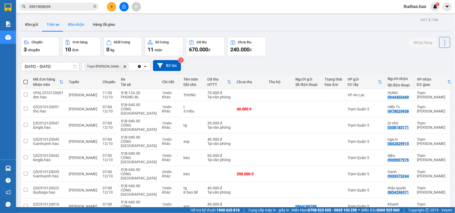
click at [71, 28] on button "Kho nhận" at bounding box center [76, 24] width 25 height 13
type input "01/10/2025 – 12/10/2025"
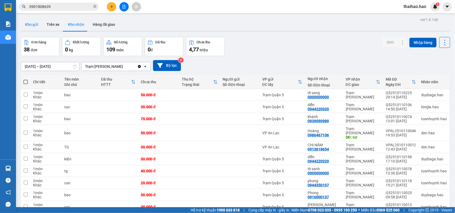
click at [27, 24] on button "Kho gửi" at bounding box center [32, 24] width 22 height 13
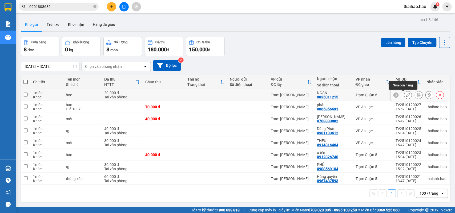
click at [406, 95] on icon at bounding box center [408, 95] width 4 height 4
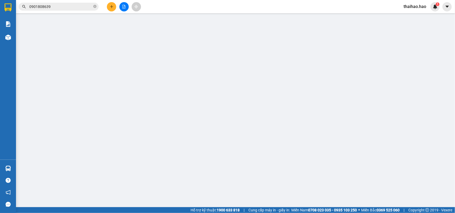
type input "0835011215"
type input "NGÂN"
type input "20.000"
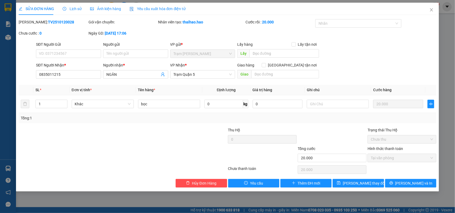
click at [75, 10] on span "Lịch sử" at bounding box center [72, 9] width 19 height 4
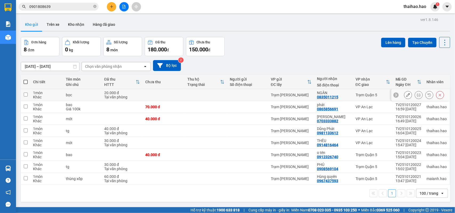
click at [417, 96] on icon at bounding box center [419, 95] width 4 height 4
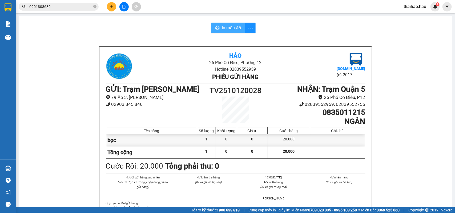
click at [228, 26] on span "In mẫu A5" at bounding box center [231, 28] width 19 height 7
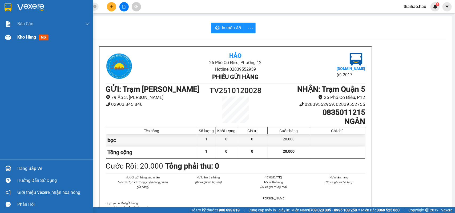
click at [47, 36] on span "mới" at bounding box center [44, 38] width 10 height 6
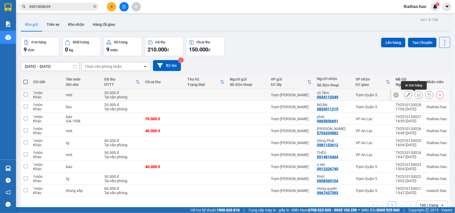
click at [417, 96] on icon at bounding box center [419, 95] width 4 height 4
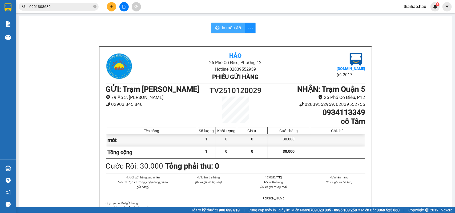
click at [224, 27] on span "In mẫu A5" at bounding box center [231, 28] width 19 height 7
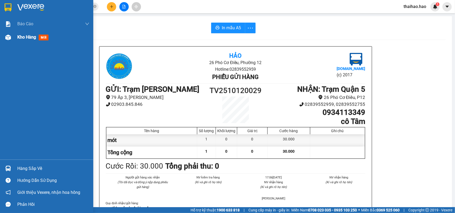
click at [46, 37] on span "mới" at bounding box center [44, 38] width 10 height 6
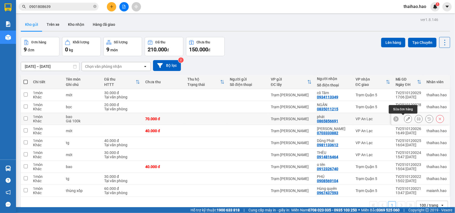
click at [406, 120] on icon at bounding box center [408, 119] width 4 height 4
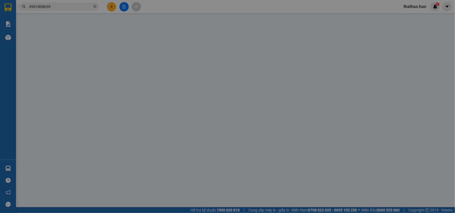
type input "0865856691"
type input "phát"
type input "70.000"
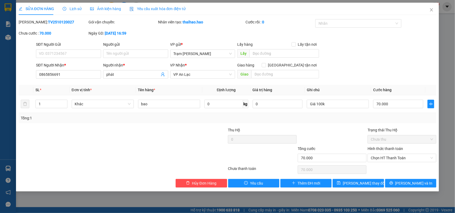
click at [74, 9] on span "Lịch sử" at bounding box center [72, 9] width 19 height 4
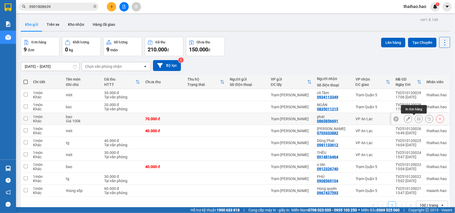
click at [417, 119] on icon at bounding box center [419, 119] width 4 height 4
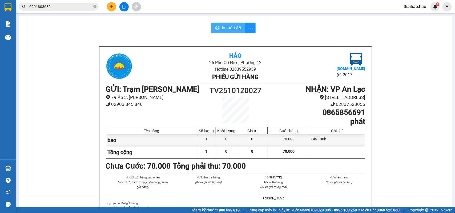
click at [218, 27] on button "In mẫu A5" at bounding box center [228, 28] width 34 height 11
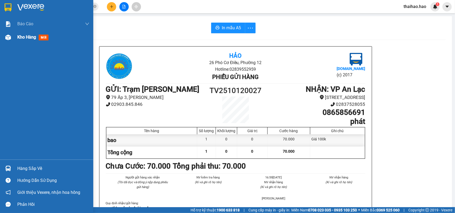
click at [43, 35] on span "mới" at bounding box center [44, 38] width 10 height 6
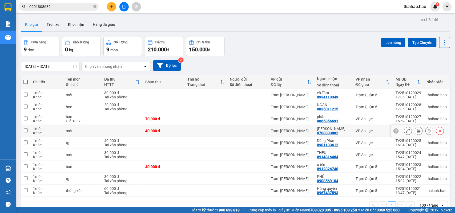
click at [406, 132] on icon at bounding box center [408, 131] width 4 height 4
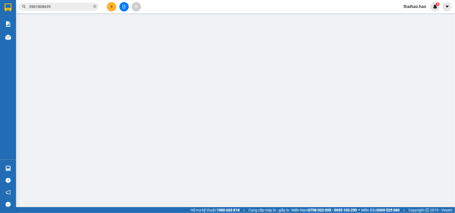
type input "0703333882"
type input "[PERSON_NAME]"
type input "40.000"
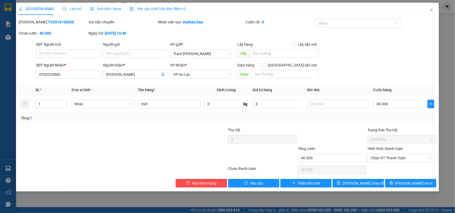
click at [70, 9] on span "Lịch sử" at bounding box center [72, 9] width 19 height 4
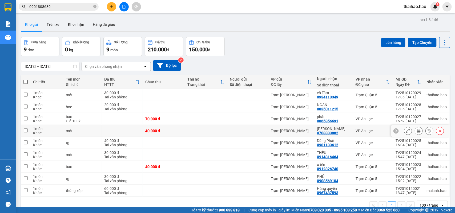
click at [417, 132] on icon at bounding box center [419, 131] width 4 height 4
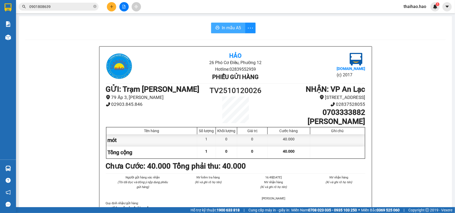
click at [225, 27] on span "In mẫu A5" at bounding box center [231, 28] width 19 height 7
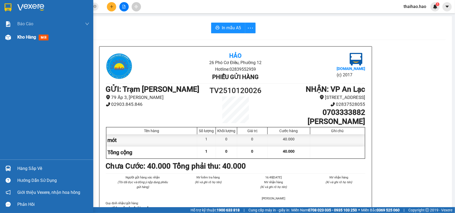
click at [46, 37] on span "mới" at bounding box center [44, 38] width 10 height 6
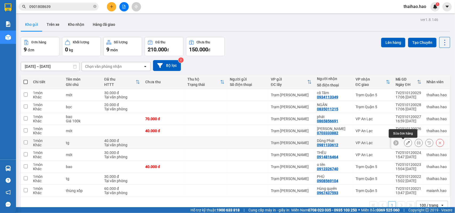
click at [406, 145] on icon at bounding box center [408, 143] width 4 height 4
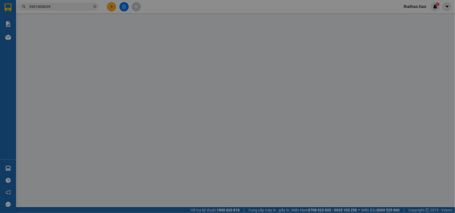
type input "0981133612"
type input "Dũng Phát"
type input "40.000"
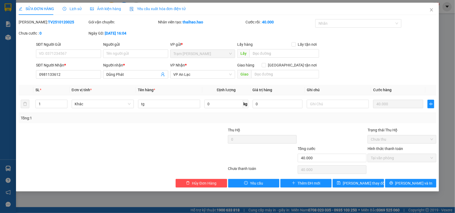
click at [74, 10] on span "Lịch sử" at bounding box center [72, 9] width 19 height 4
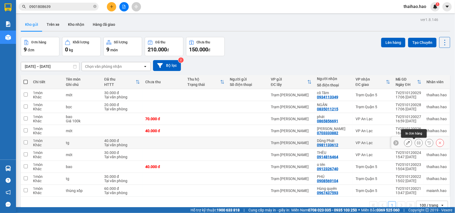
click at [416, 142] on button at bounding box center [418, 143] width 7 height 9
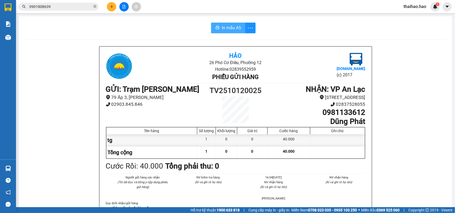
click at [229, 28] on span "In mẫu A5" at bounding box center [231, 28] width 19 height 7
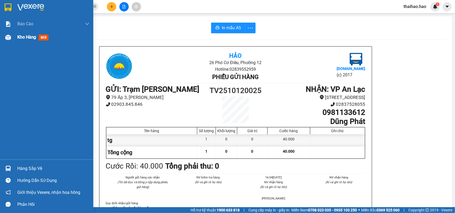
click at [39, 37] on span "mới" at bounding box center [44, 38] width 10 height 6
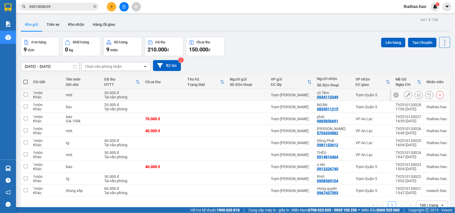
scroll to position [25, 0]
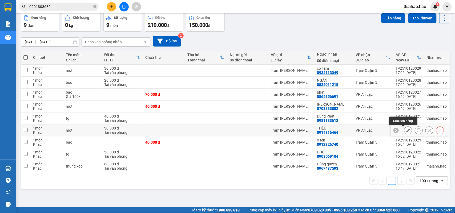
click at [406, 131] on icon at bounding box center [408, 131] width 4 height 4
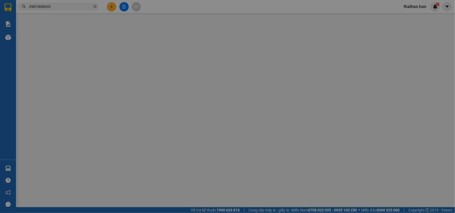
type input "0914816464"
type input "THÊU"
type input "30.000"
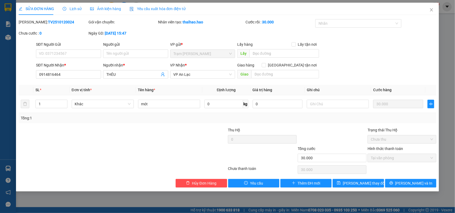
click at [71, 7] on span "Lịch sử" at bounding box center [72, 9] width 19 height 4
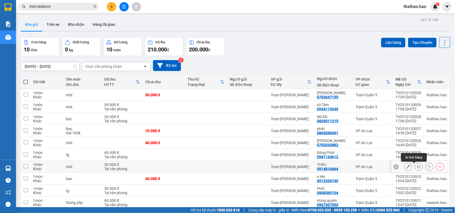
click at [417, 168] on icon at bounding box center [419, 167] width 4 height 4
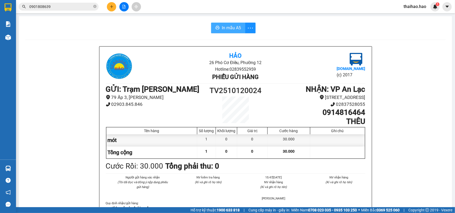
click at [230, 29] on span "In mẫu A5" at bounding box center [231, 28] width 19 height 7
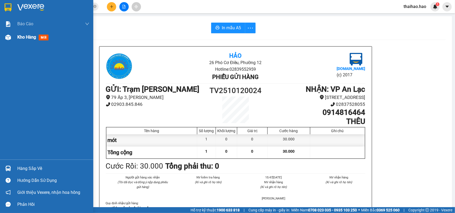
click at [45, 37] on span "mới" at bounding box center [44, 38] width 10 height 6
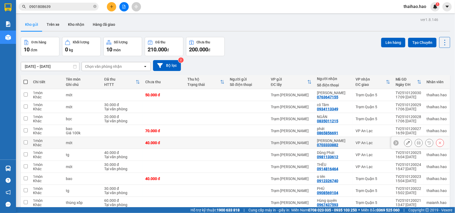
scroll to position [25, 0]
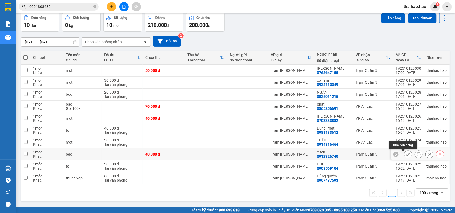
click at [406, 156] on icon at bounding box center [408, 155] width 4 height 4
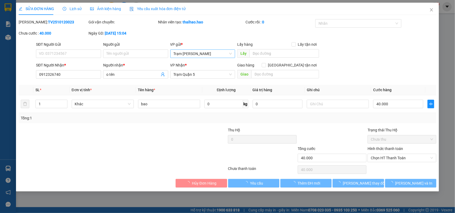
type input "0912326740"
type input "o tên"
type input "40.000"
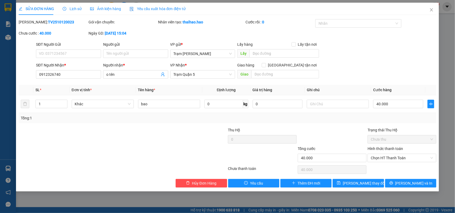
click at [75, 9] on span "Lịch sử" at bounding box center [72, 9] width 19 height 4
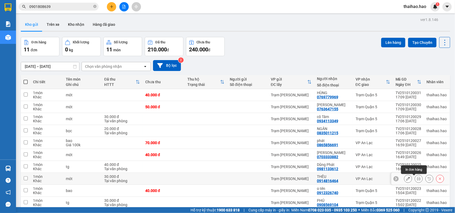
click at [417, 180] on icon at bounding box center [419, 179] width 4 height 4
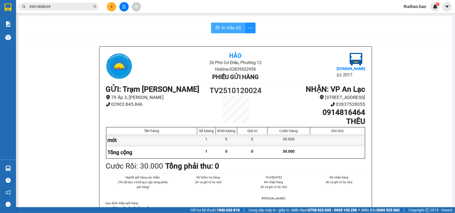
click at [227, 26] on span "In mẫu A5" at bounding box center [231, 28] width 19 height 7
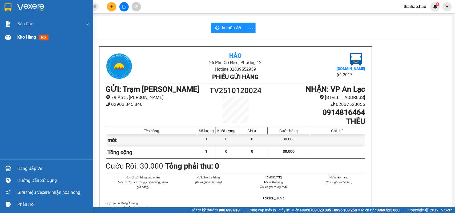
click at [40, 38] on span "mới" at bounding box center [44, 38] width 10 height 6
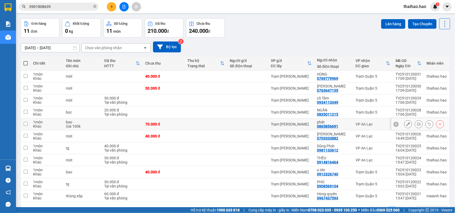
scroll to position [37, 0]
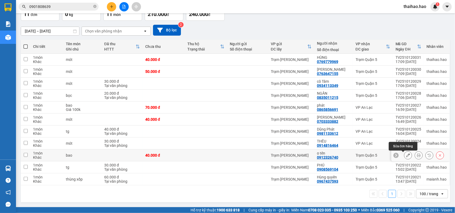
click at [406, 155] on icon at bounding box center [408, 156] width 4 height 4
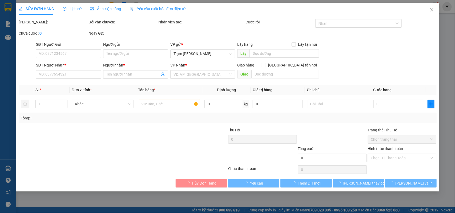
type input "0912326740"
type input "o tên"
type input "40.000"
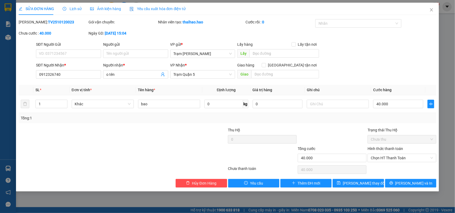
click at [75, 10] on span "Lịch sử" at bounding box center [72, 9] width 19 height 4
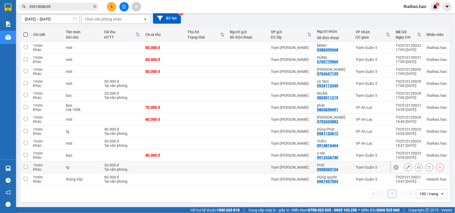
scroll to position [48, 0]
click at [417, 155] on icon at bounding box center [419, 156] width 4 height 4
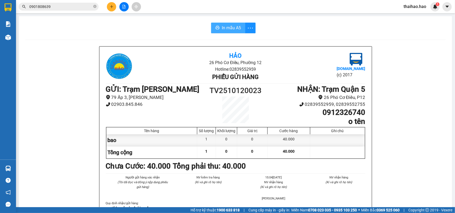
click at [231, 29] on span "In mẫu A5" at bounding box center [231, 28] width 19 height 7
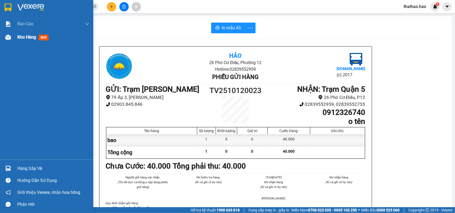
click at [42, 38] on span "mới" at bounding box center [44, 38] width 10 height 6
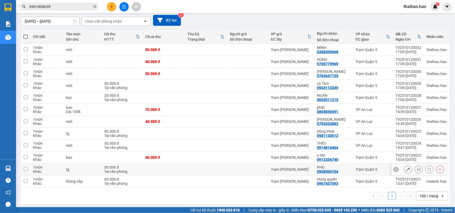
scroll to position [48, 0]
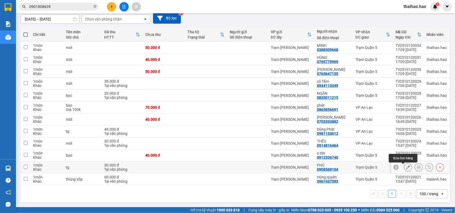
click at [406, 169] on icon at bounding box center [408, 168] width 4 height 4
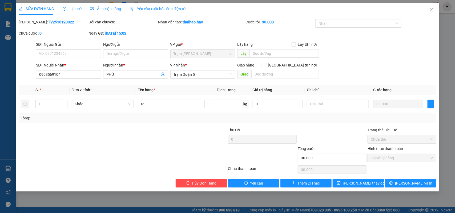
click at [71, 8] on span "Lịch sử" at bounding box center [72, 9] width 19 height 4
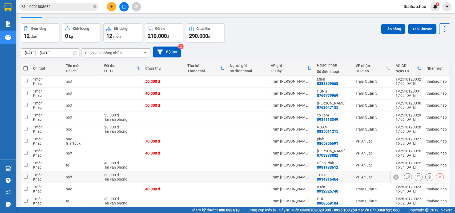
scroll to position [33, 0]
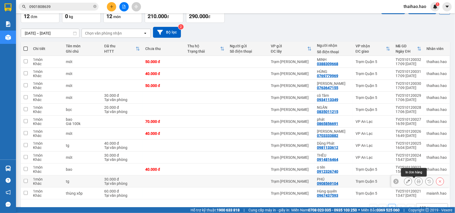
click at [417, 183] on icon at bounding box center [419, 182] width 4 height 4
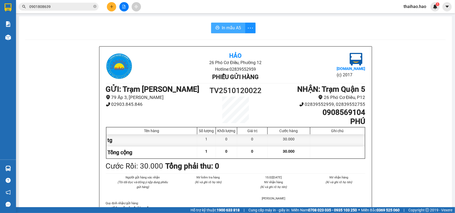
click at [234, 23] on button "In mẫu A5" at bounding box center [228, 28] width 34 height 11
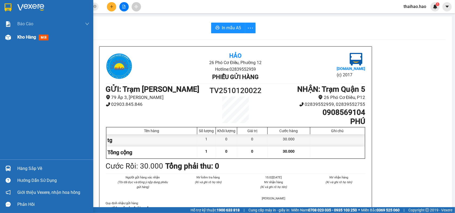
click at [43, 38] on span "mới" at bounding box center [44, 38] width 10 height 6
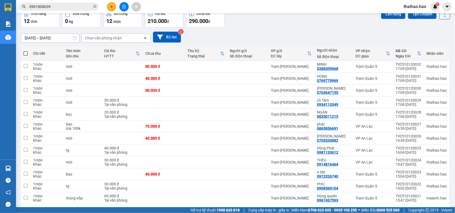
scroll to position [48, 0]
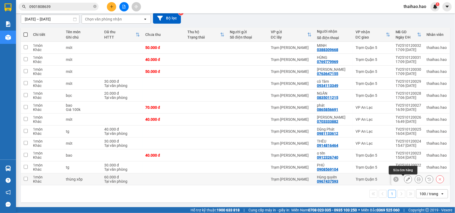
click at [406, 179] on icon at bounding box center [408, 180] width 4 height 4
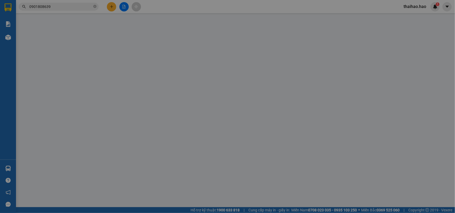
type input "0967437593"
type input "Hùng quyên"
type input "60.000"
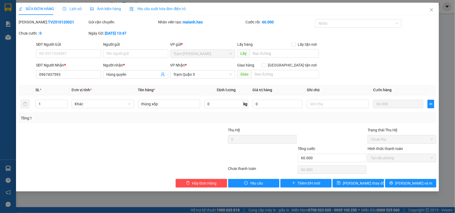
click at [74, 6] on div "Lịch sử" at bounding box center [72, 9] width 19 height 6
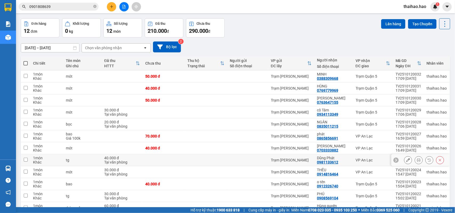
scroll to position [48, 0]
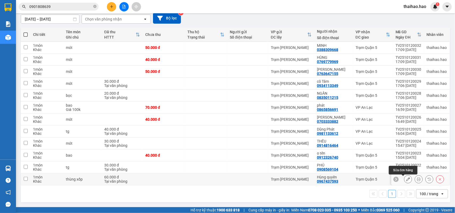
click at [406, 180] on icon at bounding box center [408, 180] width 4 height 4
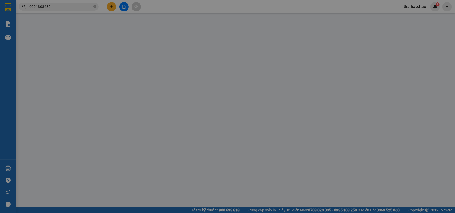
type input "0967437593"
type input "Hùng quyên"
type input "60.000"
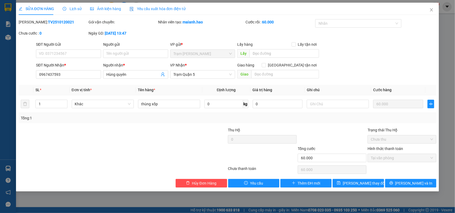
click at [71, 10] on span "Lịch sử" at bounding box center [72, 9] width 19 height 4
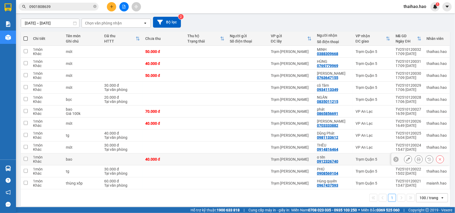
scroll to position [48, 0]
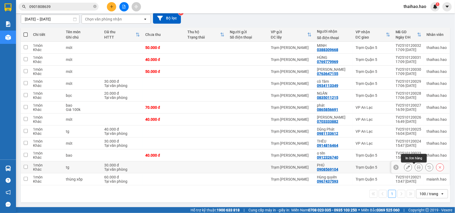
click at [406, 168] on icon at bounding box center [408, 168] width 4 height 4
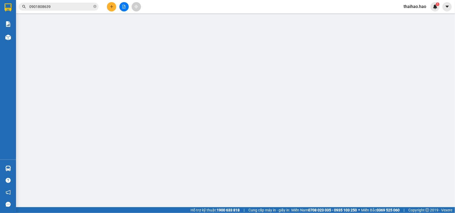
type input "0908569104"
type input "PHÚ"
type input "30.000"
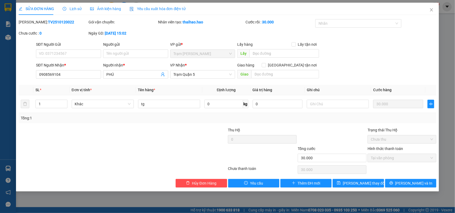
click at [77, 10] on span "Lịch sử" at bounding box center [72, 9] width 19 height 4
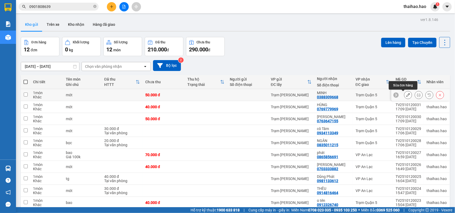
click at [406, 97] on icon at bounding box center [408, 95] width 4 height 4
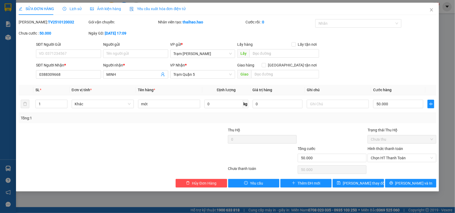
click at [72, 10] on span "Lịch sử" at bounding box center [72, 9] width 19 height 4
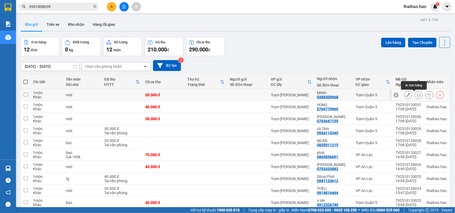
click at [417, 96] on icon at bounding box center [419, 95] width 4 height 4
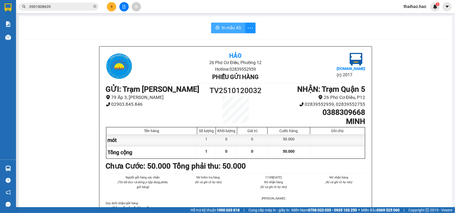
click at [230, 31] on span "In mẫu A5" at bounding box center [231, 28] width 19 height 7
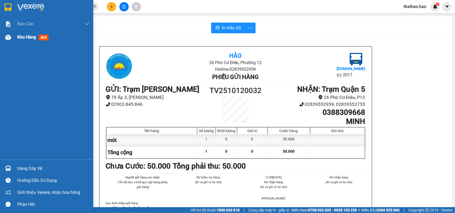
click at [44, 37] on span "mới" at bounding box center [44, 38] width 10 height 6
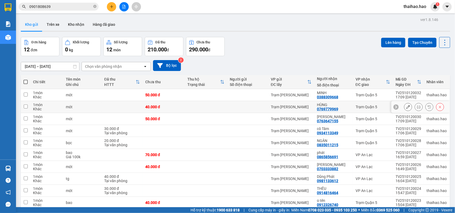
click at [406, 108] on icon at bounding box center [408, 107] width 4 height 4
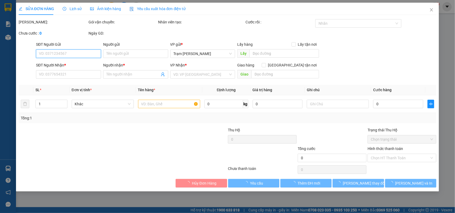
type input "0769779969"
type input "HÙNG"
type input "40.000"
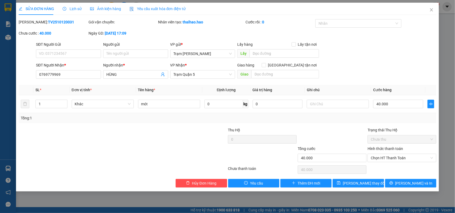
click at [76, 9] on span "Lịch sử" at bounding box center [72, 9] width 19 height 4
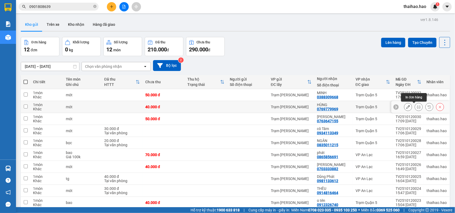
click at [417, 106] on icon at bounding box center [419, 107] width 4 height 4
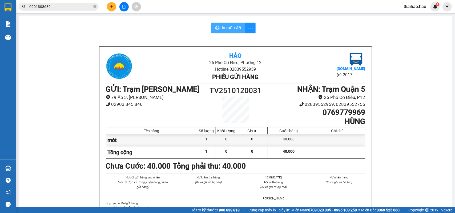
click at [235, 26] on span "In mẫu A5" at bounding box center [231, 28] width 19 height 7
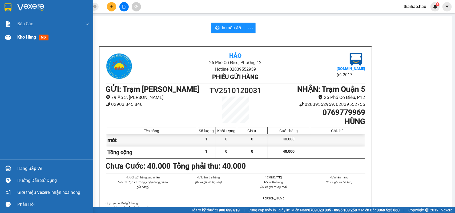
click at [43, 37] on span "mới" at bounding box center [44, 38] width 10 height 6
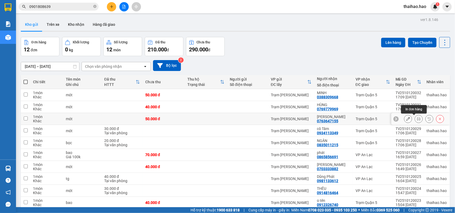
click at [417, 120] on icon at bounding box center [419, 119] width 4 height 4
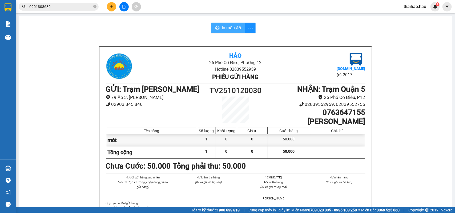
click at [231, 28] on span "In mẫu A5" at bounding box center [231, 28] width 19 height 7
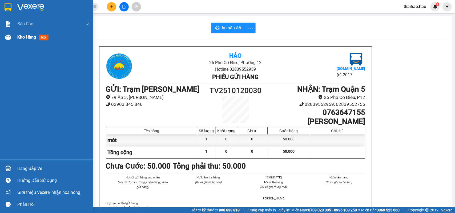
click at [44, 36] on span "mới" at bounding box center [44, 38] width 10 height 6
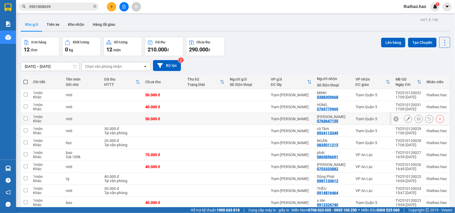
click at [405, 119] on button at bounding box center [407, 119] width 7 height 9
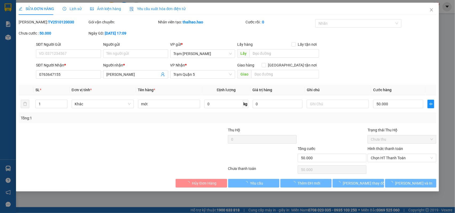
type input "0763647155"
type input "[PERSON_NAME]"
type input "50.000"
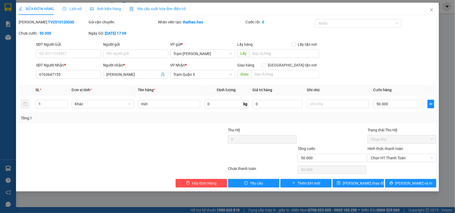
click at [70, 10] on span "Lịch sử" at bounding box center [72, 9] width 19 height 4
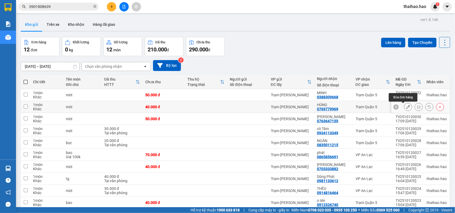
click at [406, 109] on icon at bounding box center [408, 107] width 4 height 4
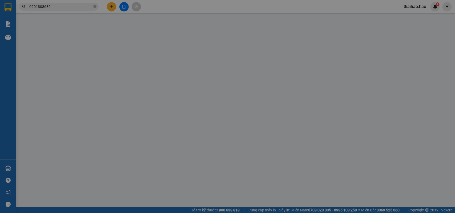
type input "0769779969"
type input "HÙNG"
type input "40.000"
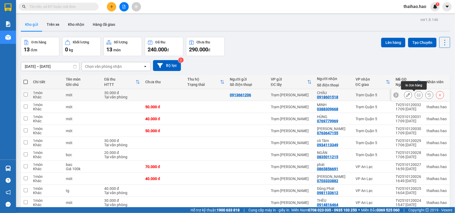
click at [417, 96] on icon at bounding box center [419, 95] width 4 height 4
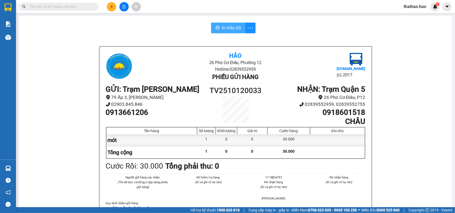
click at [229, 29] on span "In mẫu A5" at bounding box center [231, 28] width 19 height 7
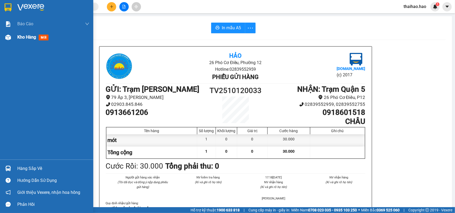
click at [9, 37] on img at bounding box center [8, 38] width 6 height 6
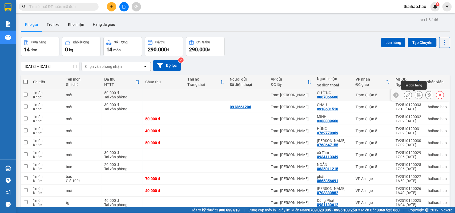
click at [417, 97] on icon at bounding box center [419, 95] width 4 height 4
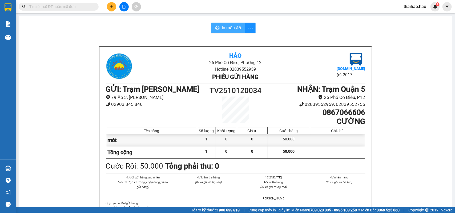
click at [226, 27] on span "In mẫu A5" at bounding box center [231, 28] width 19 height 7
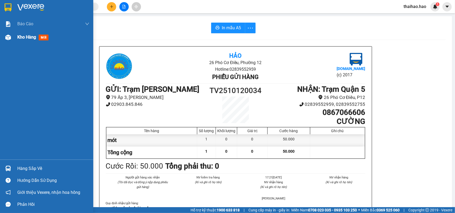
click at [15, 37] on div "Kho hàng mới" at bounding box center [46, 37] width 93 height 13
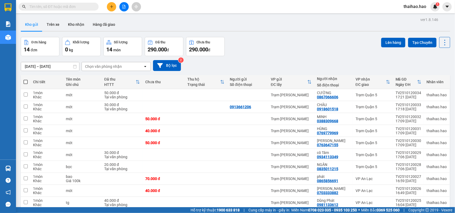
click at [274, 42] on div "Đơn hàng 14 đơn Khối lượng 0 kg Số lượng 14 món Đã thu 290.000 đ Chưa thu 290.0…" at bounding box center [235, 46] width 429 height 19
click at [91, 7] on input "text" at bounding box center [60, 7] width 63 height 6
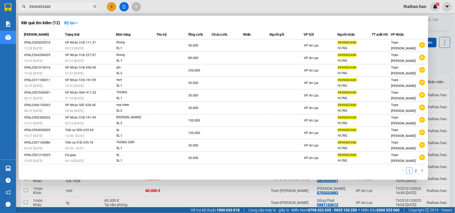
type input "0949403440"
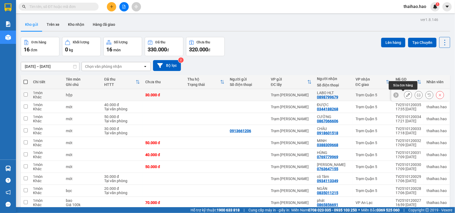
click at [406, 96] on icon at bounding box center [408, 95] width 4 height 4
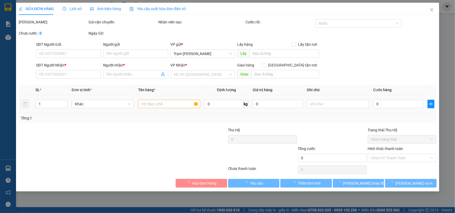
type input "0898799679"
type input "LABO HLT"
type input "30.000"
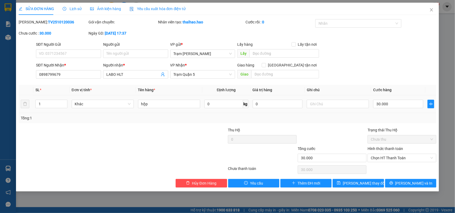
click at [71, 9] on span "Lịch sử" at bounding box center [72, 9] width 19 height 4
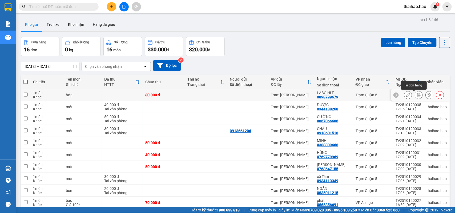
click at [417, 96] on icon at bounding box center [419, 95] width 4 height 4
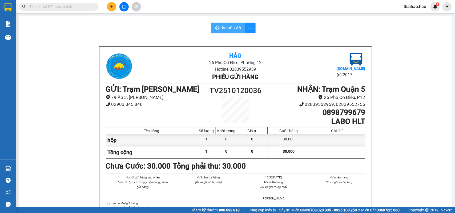
click at [219, 26] on button "In mẫu A5" at bounding box center [228, 28] width 34 height 11
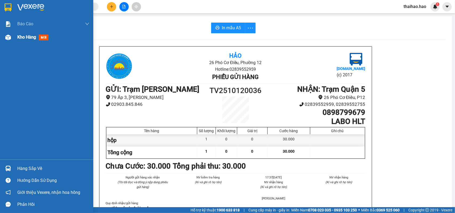
click at [43, 37] on span "mới" at bounding box center [44, 38] width 10 height 6
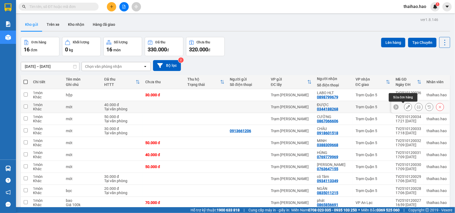
click at [406, 107] on icon at bounding box center [408, 107] width 4 height 4
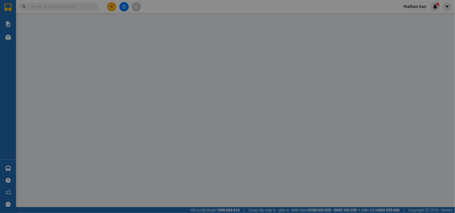
type input "0344188268"
type input "ĐƯỢC"
type input "40.000"
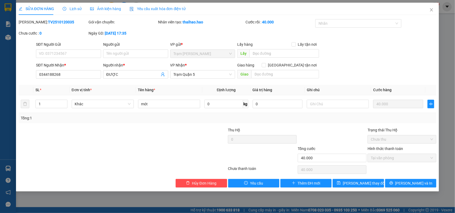
click at [74, 11] on div "Lịch sử" at bounding box center [72, 9] width 19 height 6
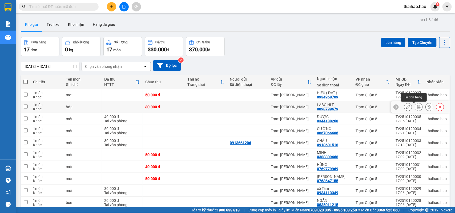
click at [417, 108] on icon at bounding box center [419, 107] width 4 height 4
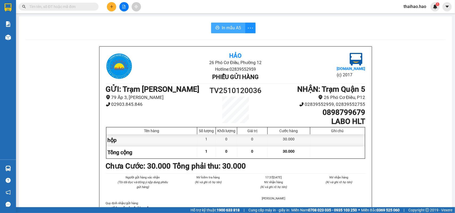
click at [229, 26] on span "In mẫu A5" at bounding box center [231, 28] width 19 height 7
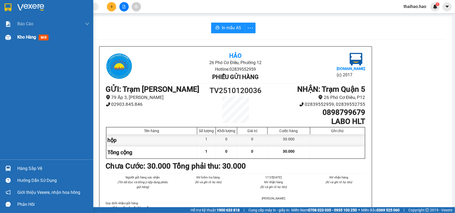
click at [42, 36] on span "mới" at bounding box center [44, 38] width 10 height 6
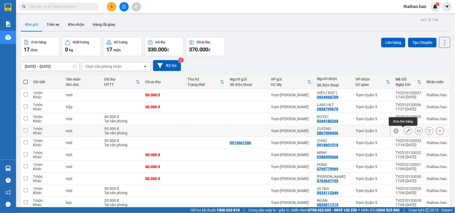
click at [406, 131] on icon at bounding box center [408, 131] width 4 height 4
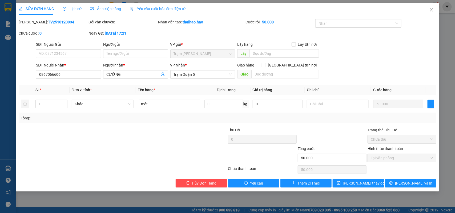
click at [75, 12] on div "Lịch sử" at bounding box center [72, 9] width 19 height 12
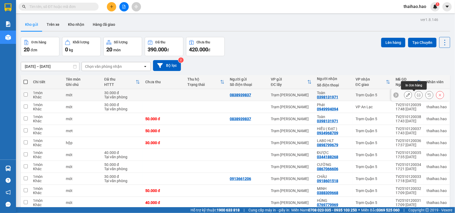
click at [417, 94] on icon at bounding box center [419, 95] width 4 height 4
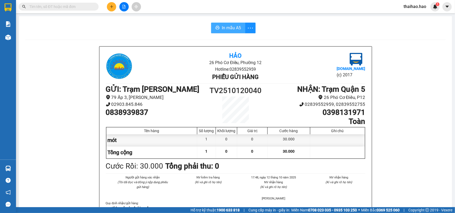
click at [232, 28] on span "In mẫu A5" at bounding box center [231, 28] width 19 height 7
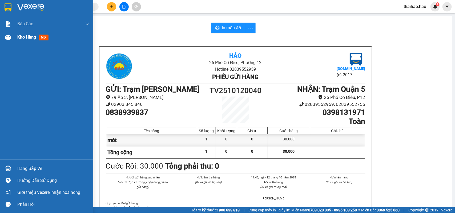
click at [42, 38] on span "mới" at bounding box center [44, 38] width 10 height 6
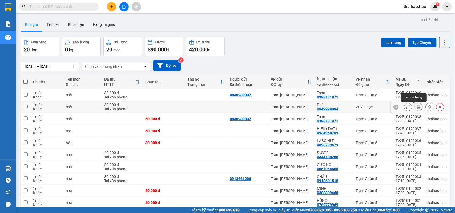
click at [417, 109] on icon at bounding box center [419, 107] width 4 height 4
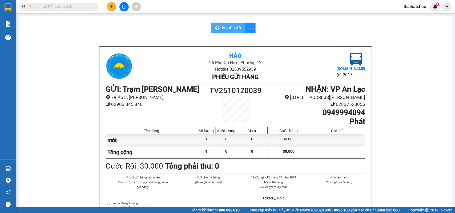
click at [235, 25] on span "In mẫu A5" at bounding box center [231, 28] width 19 height 7
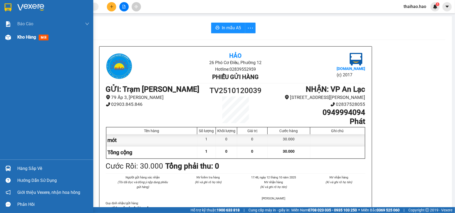
click at [43, 37] on span "mới" at bounding box center [44, 38] width 10 height 6
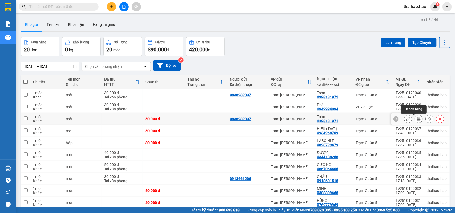
click at [417, 121] on icon at bounding box center [419, 119] width 4 height 4
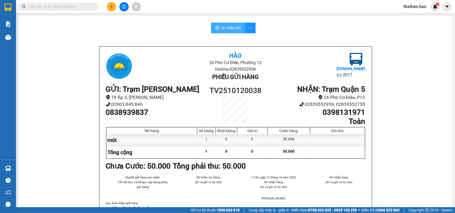
click at [232, 26] on span "In mẫu A5" at bounding box center [231, 28] width 19 height 7
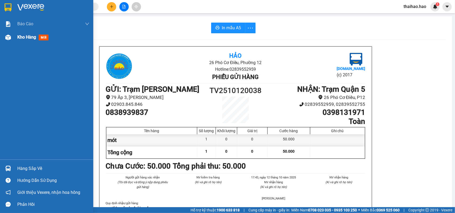
click at [44, 37] on span "mới" at bounding box center [44, 38] width 10 height 6
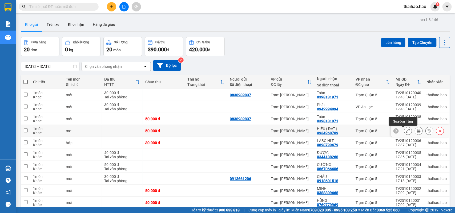
click at [406, 132] on icon at bounding box center [408, 131] width 4 height 4
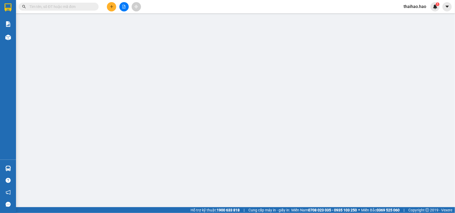
type input "0934968709"
type input "HIẾU ( ĐẠT )"
type input "50.000"
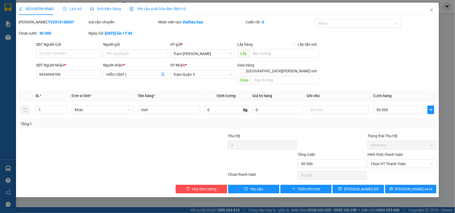
click at [74, 9] on span "Lịch sử" at bounding box center [72, 9] width 19 height 4
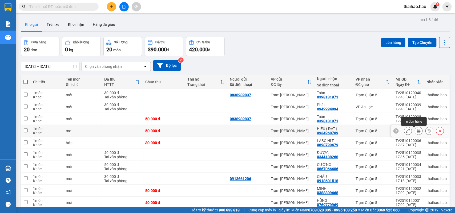
click at [417, 132] on icon at bounding box center [419, 131] width 4 height 4
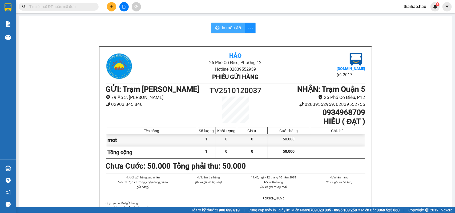
click at [230, 29] on span "In mẫu A5" at bounding box center [231, 28] width 19 height 7
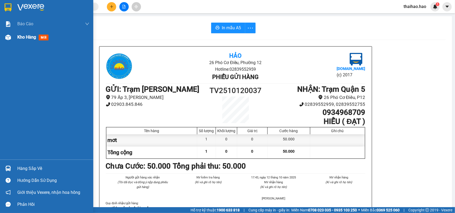
click at [45, 37] on span "mới" at bounding box center [44, 38] width 10 height 6
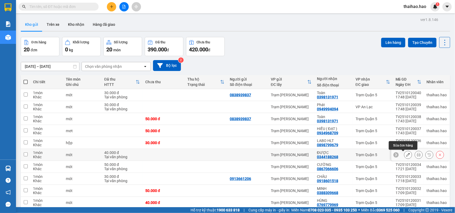
click at [406, 154] on icon at bounding box center [408, 155] width 4 height 4
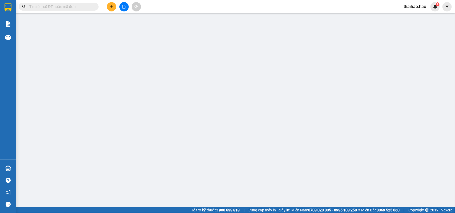
type input "0344188268"
type input "ĐƯỢC"
type input "40.000"
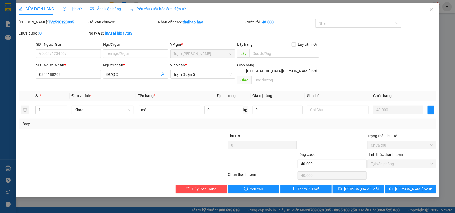
click at [76, 8] on span "Lịch sử" at bounding box center [72, 9] width 19 height 4
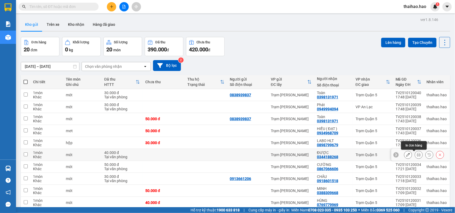
click at [417, 156] on icon at bounding box center [419, 155] width 4 height 4
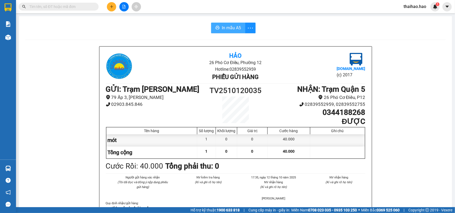
click at [226, 28] on span "In mẫu A5" at bounding box center [231, 28] width 19 height 7
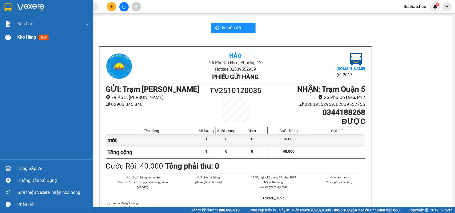
click at [47, 37] on span "mới" at bounding box center [44, 38] width 10 height 6
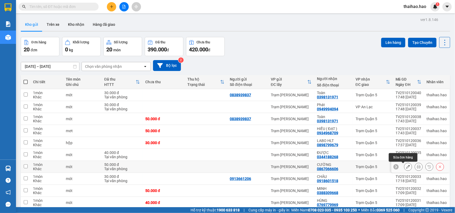
click at [406, 168] on icon at bounding box center [408, 167] width 4 height 4
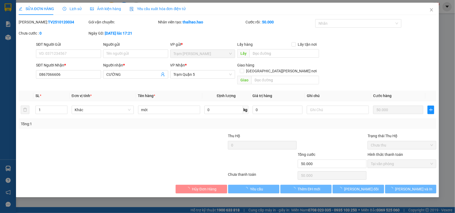
type input "0867066606"
type input "CƯỜNG"
type input "50.000"
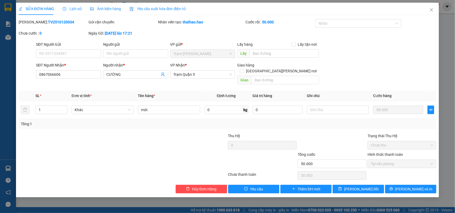
click at [77, 11] on div "Lịch sử" at bounding box center [72, 9] width 19 height 6
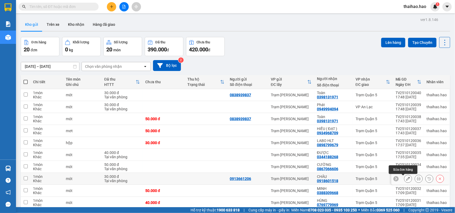
click at [405, 179] on button at bounding box center [407, 179] width 7 height 9
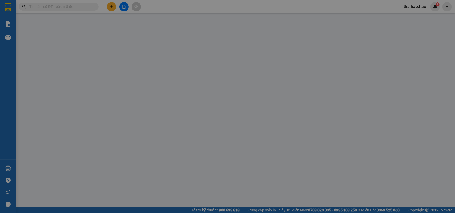
type input "0913661206"
type input "0918601518"
type input "CHÂU"
type input "30.000"
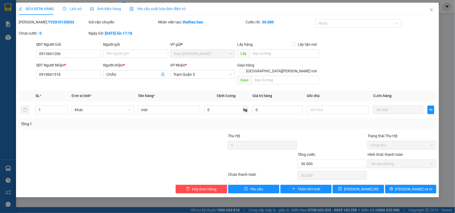
click at [71, 7] on span "Lịch sử" at bounding box center [72, 9] width 19 height 4
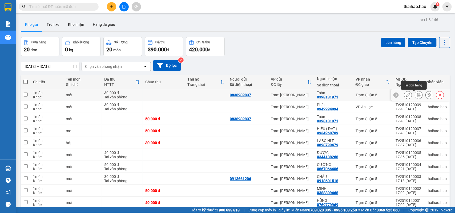
click at [417, 95] on icon at bounding box center [419, 95] width 4 height 4
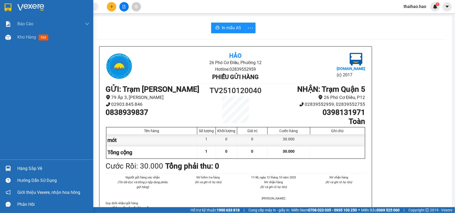
click at [11, 41] on div at bounding box center [7, 37] width 9 height 9
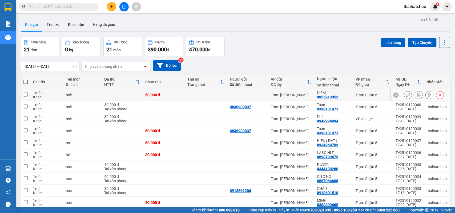
click at [417, 98] on div at bounding box center [419, 95] width 8 height 8
click at [417, 96] on icon at bounding box center [419, 95] width 4 height 4
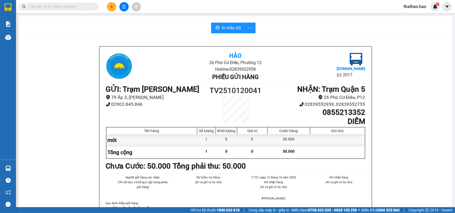
click at [222, 26] on span "In mẫu A5" at bounding box center [231, 28] width 19 height 7
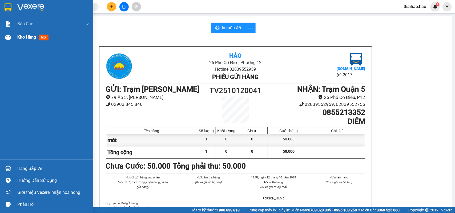
click at [7, 39] on img at bounding box center [8, 38] width 6 height 6
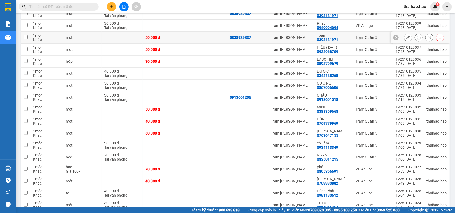
scroll to position [100, 0]
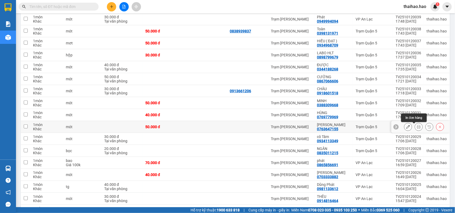
click at [417, 129] on icon at bounding box center [419, 127] width 4 height 4
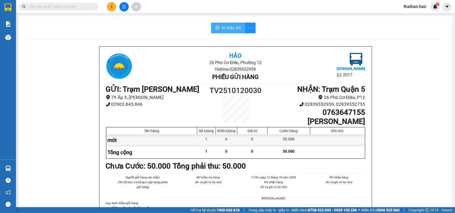
click at [231, 24] on button "In mẫu A5" at bounding box center [228, 28] width 34 height 11
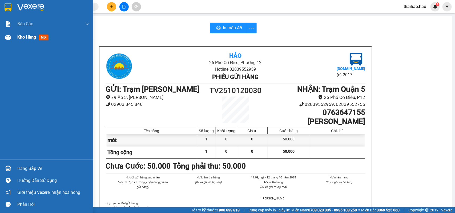
click at [9, 38] on img at bounding box center [8, 38] width 6 height 6
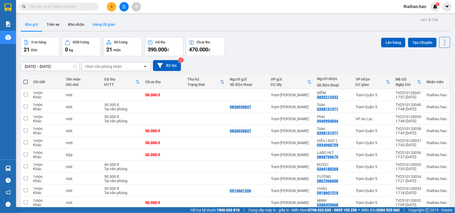
click at [109, 26] on button "Hàng đã giao" at bounding box center [103, 24] width 31 height 13
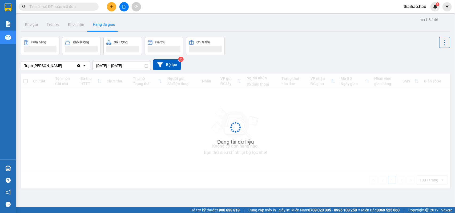
click at [109, 26] on button "Hàng đã giao" at bounding box center [103, 24] width 31 height 13
click at [127, 67] on input "10/10/2025 – 12/10/2025" at bounding box center [121, 66] width 58 height 9
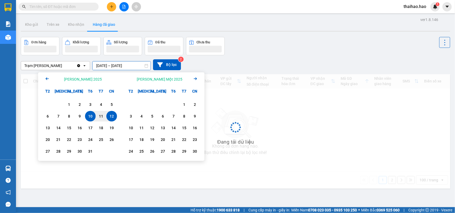
click at [112, 113] on div "12" at bounding box center [111, 116] width 11 height 11
type input "[DATE] – [DATE]"
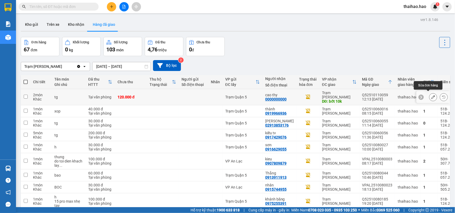
click at [431, 95] on icon at bounding box center [433, 97] width 4 height 4
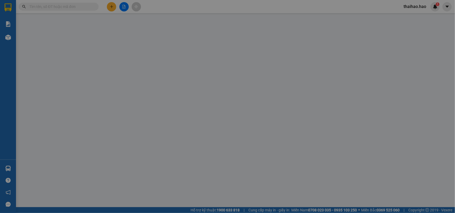
type input "0000000000"
type input "cao thy"
type input "bớt 10k"
type input "120.000"
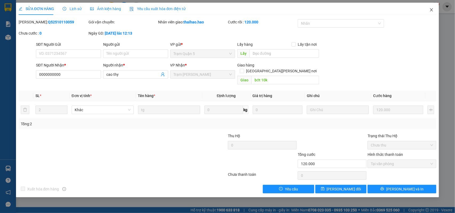
click at [430, 8] on icon "close" at bounding box center [431, 10] width 4 height 4
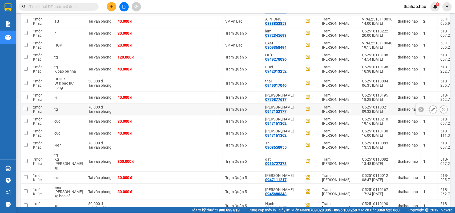
scroll to position [767, 0]
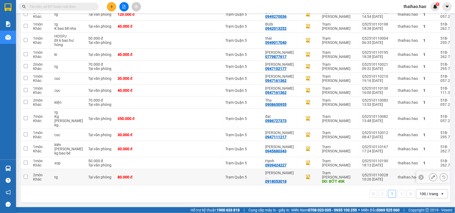
click at [431, 179] on icon at bounding box center [433, 178] width 4 height 4
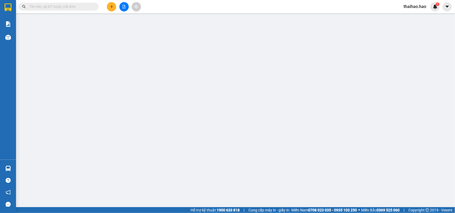
type input "0918053018"
type input "nguyen huan tv"
type input "BỚT 40K"
type input "80.000"
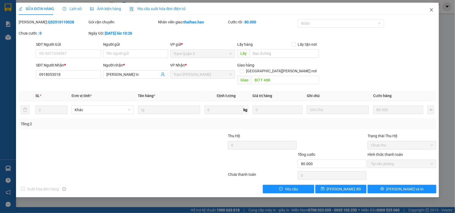
click at [430, 8] on icon "close" at bounding box center [431, 10] width 4 height 4
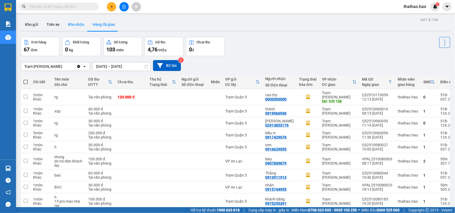
click at [73, 25] on button "Kho nhận" at bounding box center [76, 24] width 25 height 13
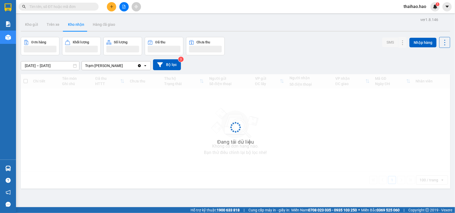
click at [73, 25] on button "Kho nhận" at bounding box center [76, 24] width 25 height 13
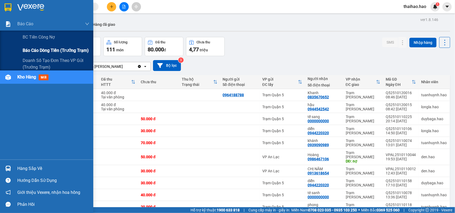
click at [34, 47] on span "Báo cáo dòng tiền (trưởng trạm)" at bounding box center [56, 50] width 66 height 7
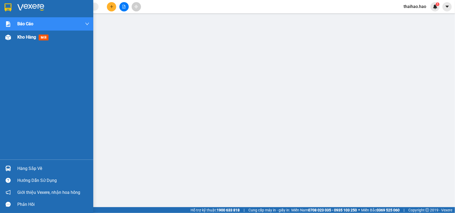
click at [7, 37] on img at bounding box center [8, 38] width 6 height 6
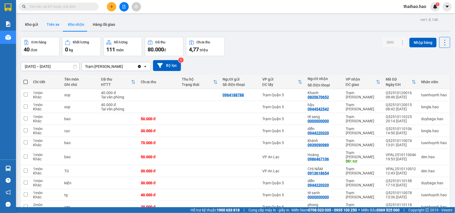
drag, startPoint x: 43, startPoint y: 27, endPoint x: 46, endPoint y: 27, distance: 2.9
click at [44, 27] on button "Trên xe" at bounding box center [52, 24] width 21 height 13
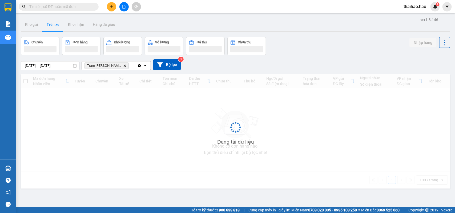
click at [47, 27] on button "Trên xe" at bounding box center [52, 24] width 21 height 13
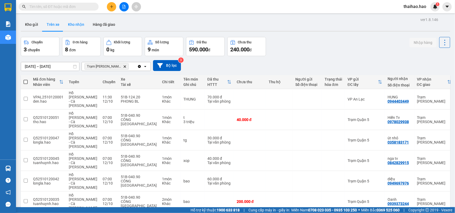
click at [80, 25] on button "Kho nhận" at bounding box center [76, 24] width 25 height 13
type input "01/10/2025 – 12/10/2025"
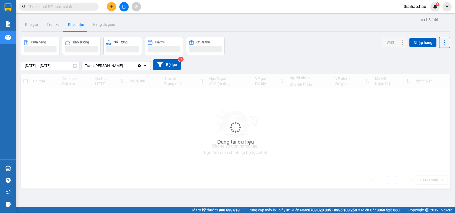
click at [80, 25] on button "Kho nhận" at bounding box center [76, 24] width 25 height 13
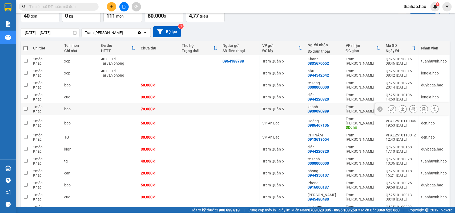
scroll to position [67, 0]
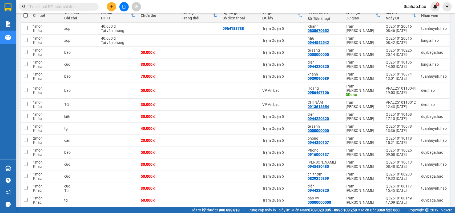
click at [88, 6] on input "text" at bounding box center [60, 7] width 63 height 6
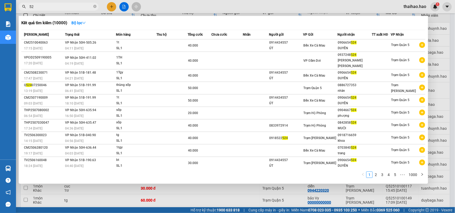
type input "5"
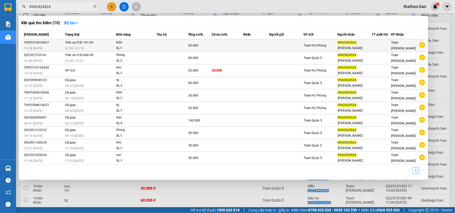
type input "0942424524"
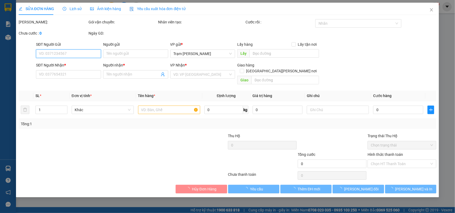
type input "0942424524"
type input "kim"
type input "20.000"
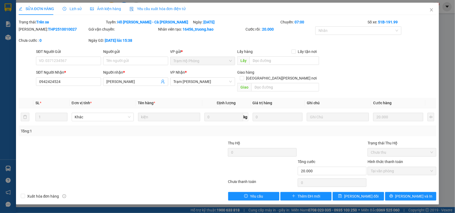
click at [7, 37] on div "SỬA ĐƠN HÀNG Lịch sử Ảnh kiện hàng Yêu cầu xuất hóa đơn điện tử Total Paid Fee …" at bounding box center [227, 106] width 455 height 213
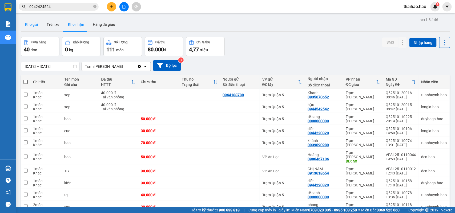
click at [34, 25] on button "Kho gửi" at bounding box center [32, 24] width 22 height 13
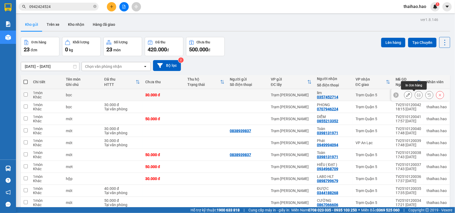
click at [417, 96] on icon at bounding box center [419, 95] width 4 height 4
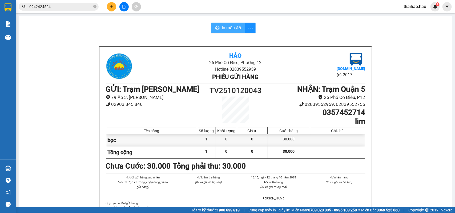
click at [227, 26] on span "In mẫu A5" at bounding box center [231, 28] width 19 height 7
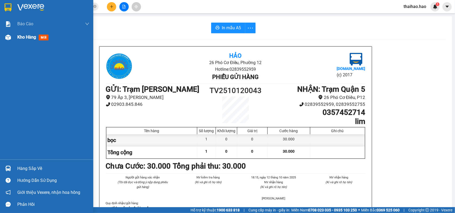
click at [42, 37] on span "mới" at bounding box center [44, 38] width 10 height 6
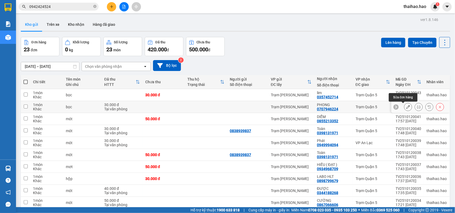
click at [406, 108] on icon at bounding box center [408, 107] width 4 height 4
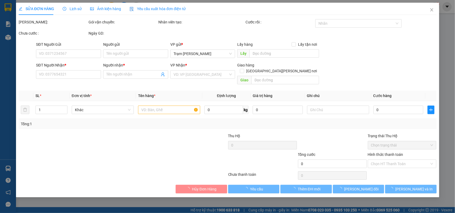
type input "0707946224"
type input "PHONG"
type input "30.000"
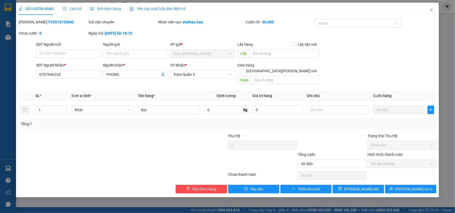
click at [75, 11] on span "Lịch sử" at bounding box center [72, 9] width 19 height 4
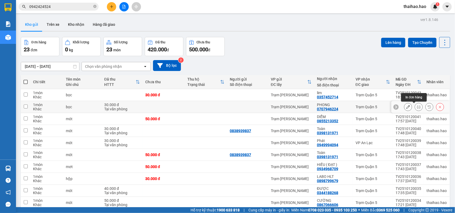
click at [417, 106] on icon at bounding box center [419, 107] width 4 height 4
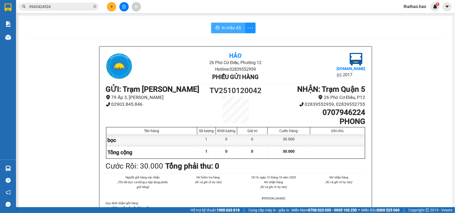
click at [225, 26] on span "In mẫu A5" at bounding box center [231, 28] width 19 height 7
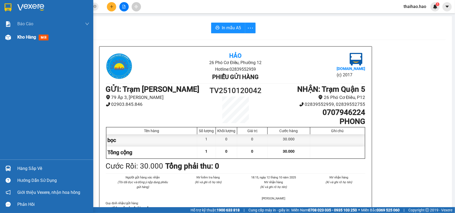
click at [43, 37] on span "mới" at bounding box center [44, 38] width 10 height 6
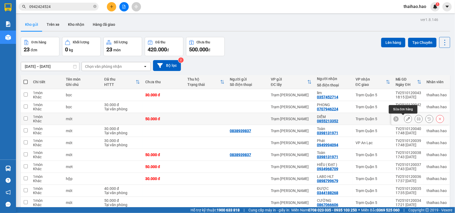
click at [406, 119] on icon at bounding box center [408, 119] width 4 height 4
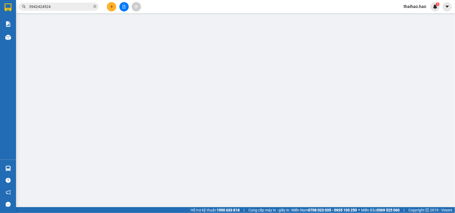
type input "0855213352"
type input "DIỄM"
type input "50.000"
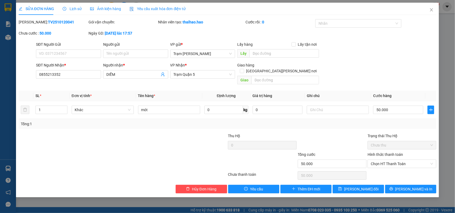
click at [71, 9] on span "Lịch sử" at bounding box center [72, 9] width 19 height 4
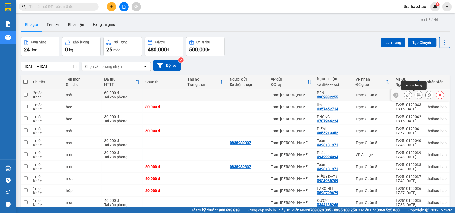
click at [417, 95] on icon at bounding box center [419, 95] width 4 height 4
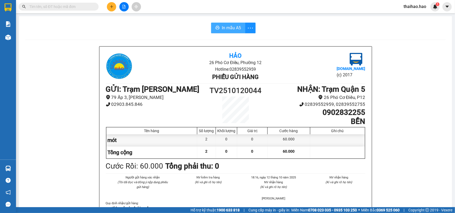
click at [237, 30] on span "In mẫu A5" at bounding box center [231, 28] width 19 height 7
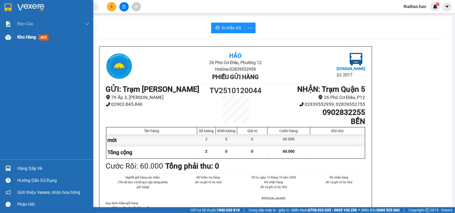
click at [47, 35] on span "mới" at bounding box center [44, 38] width 10 height 6
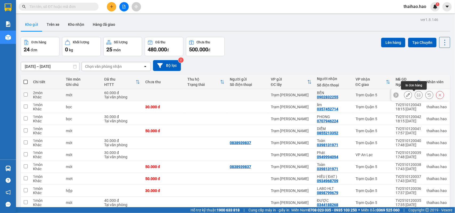
click at [417, 95] on icon at bounding box center [419, 95] width 4 height 4
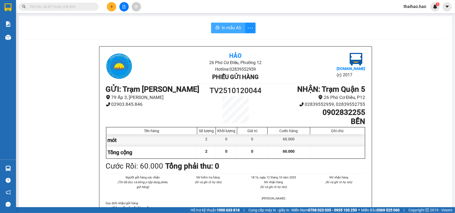
click at [236, 27] on span "In mẫu A5" at bounding box center [231, 28] width 19 height 7
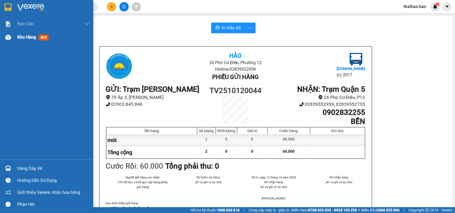
click at [44, 37] on span "mới" at bounding box center [44, 38] width 10 height 6
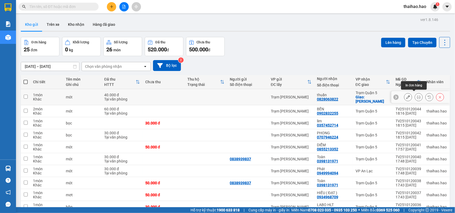
click at [417, 95] on icon at bounding box center [419, 97] width 4 height 4
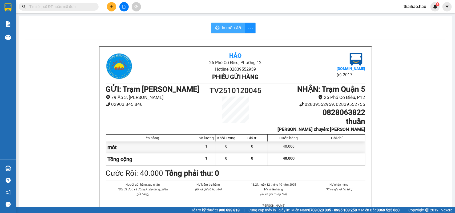
click at [231, 27] on span "In mẫu A5" at bounding box center [231, 28] width 19 height 7
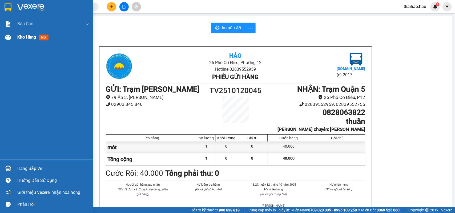
drag, startPoint x: 41, startPoint y: 37, endPoint x: 57, endPoint y: 43, distance: 16.5
click at [42, 37] on span "mới" at bounding box center [44, 38] width 10 height 6
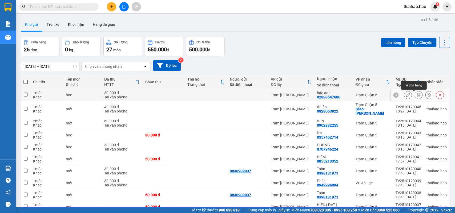
click at [417, 95] on icon at bounding box center [419, 95] width 4 height 4
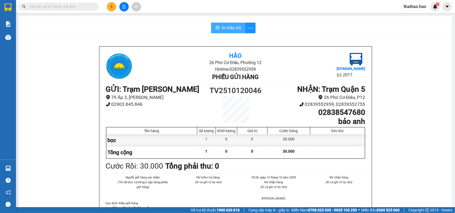
click at [232, 28] on span "In mẫu A5" at bounding box center [231, 28] width 19 height 7
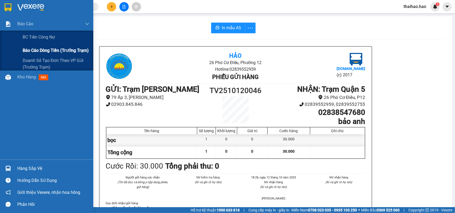
click at [34, 52] on span "Báo cáo dòng tiền (trưởng trạm)" at bounding box center [56, 50] width 66 height 7
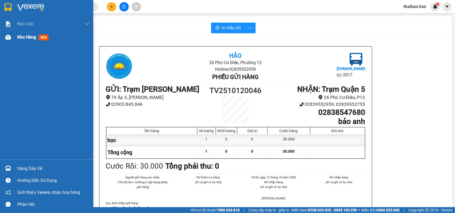
click at [41, 37] on span "mới" at bounding box center [44, 38] width 10 height 6
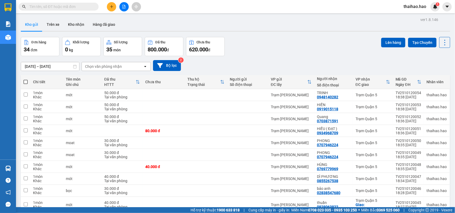
click at [53, 6] on input "text" at bounding box center [60, 7] width 63 height 6
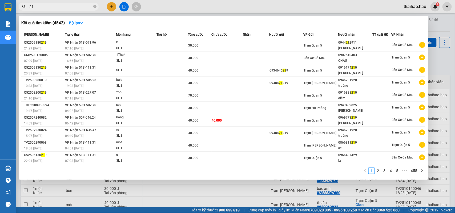
type input "2"
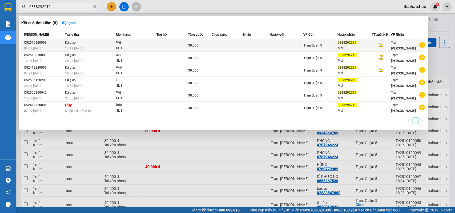
type input "0838292219"
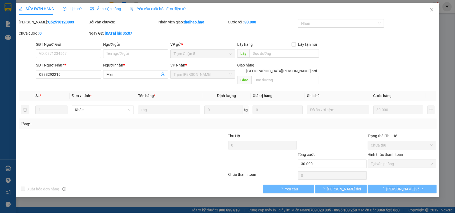
type input "0838292219"
type input "Mai"
type input "30.000"
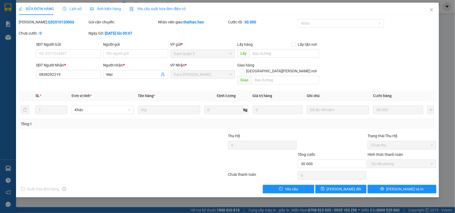
click at [75, 9] on span "Lịch sử" at bounding box center [72, 9] width 19 height 4
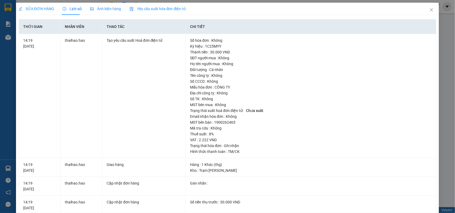
click at [31, 9] on span "SỬA ĐƠN HÀNG" at bounding box center [36, 9] width 35 height 4
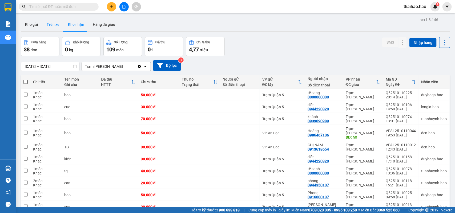
click at [53, 27] on button "Trên xe" at bounding box center [52, 24] width 21 height 13
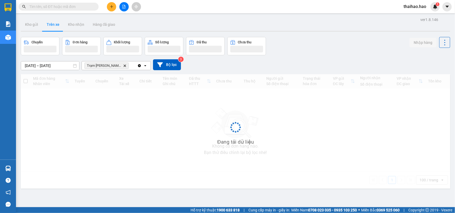
click at [53, 27] on button "Trên xe" at bounding box center [52, 24] width 21 height 13
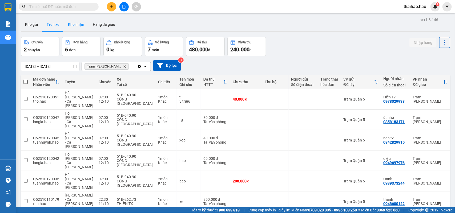
click at [76, 23] on button "Kho nhận" at bounding box center [76, 24] width 25 height 13
type input "01/10/2025 – 12/10/2025"
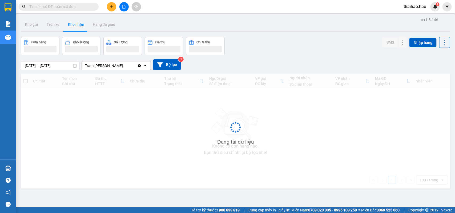
click at [76, 23] on button "Kho nhận" at bounding box center [76, 24] width 25 height 13
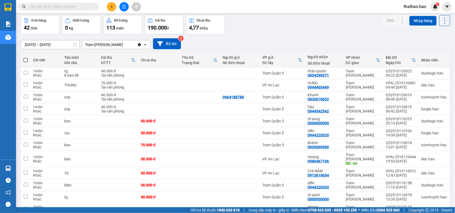
scroll to position [33, 0]
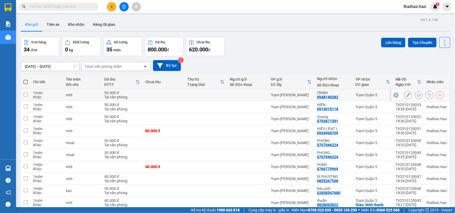
click at [406, 95] on icon at bounding box center [408, 95] width 4 height 4
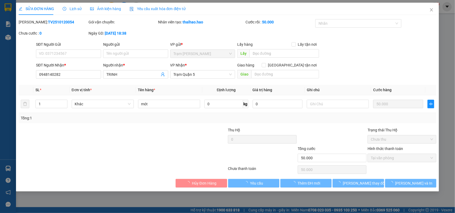
type input "0948140282"
type input "TRINH"
type input "50.000"
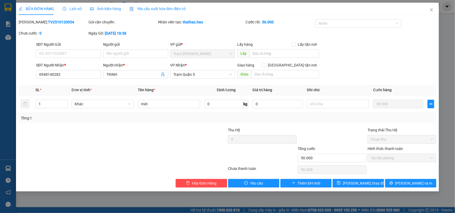
click at [71, 10] on span "Lịch sử" at bounding box center [72, 9] width 19 height 4
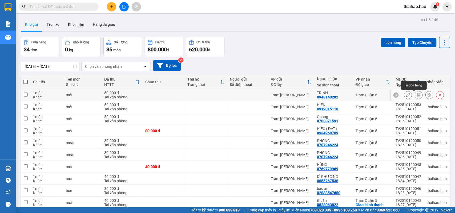
click at [417, 95] on icon at bounding box center [419, 95] width 4 height 4
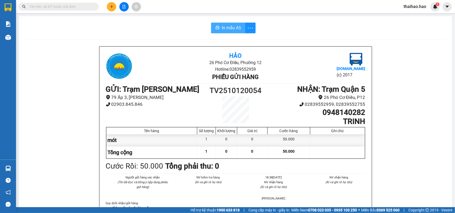
click at [224, 24] on button "In mẫu A5" at bounding box center [228, 28] width 34 height 11
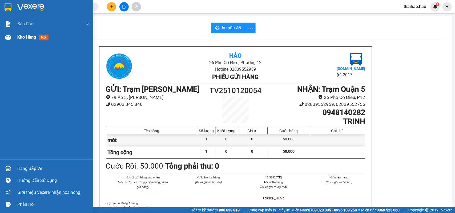
click at [41, 36] on span "mới" at bounding box center [44, 38] width 10 height 6
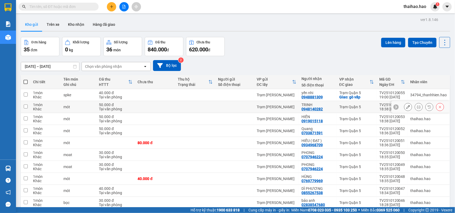
click at [406, 108] on icon at bounding box center [408, 107] width 4 height 4
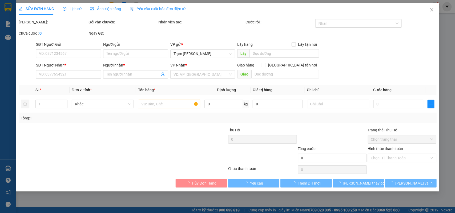
type input "0948140282"
type input "TRINH"
type input "50.000"
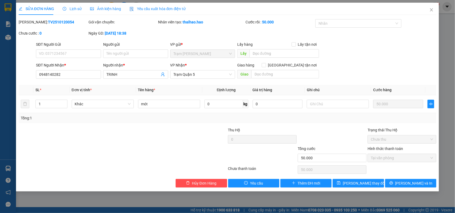
click at [78, 10] on span "Lịch sử" at bounding box center [72, 9] width 19 height 4
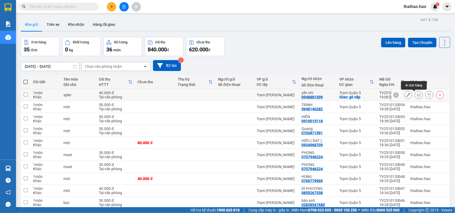
click at [417, 95] on icon at bounding box center [419, 95] width 4 height 4
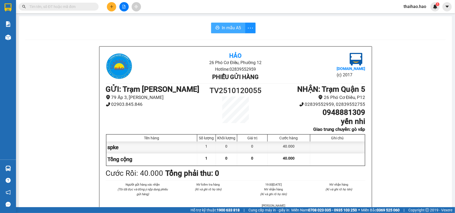
click at [224, 27] on span "In mẫu A5" at bounding box center [231, 28] width 19 height 7
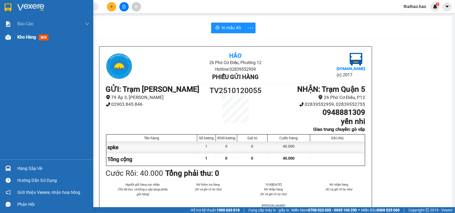
click at [39, 36] on span "mới" at bounding box center [44, 38] width 10 height 6
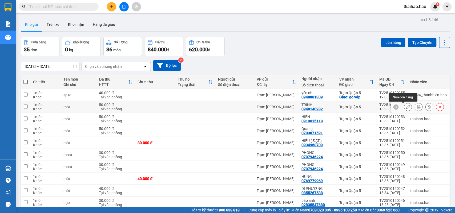
click at [406, 108] on icon at bounding box center [408, 107] width 4 height 4
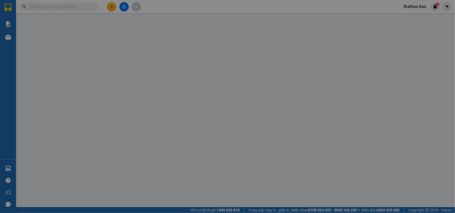
type input "0948140282"
type input "TRINH"
type input "50.000"
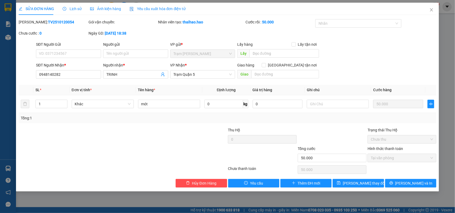
click at [76, 9] on span "Lịch sử" at bounding box center [72, 9] width 19 height 4
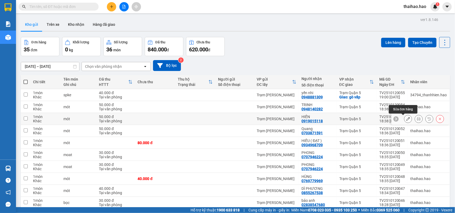
click at [406, 120] on icon at bounding box center [408, 119] width 4 height 4
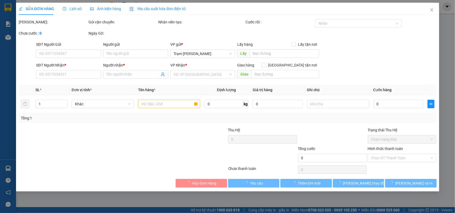
type input "0919015118"
type input "HIỀN"
type input "50.000"
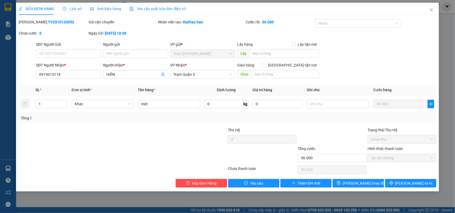
click at [78, 7] on span "Lịch sử" at bounding box center [72, 9] width 19 height 4
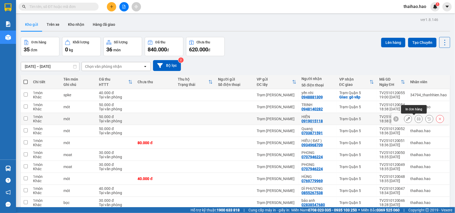
click at [417, 119] on icon at bounding box center [419, 119] width 4 height 4
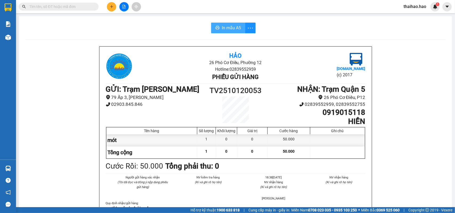
click at [231, 27] on span "In mẫu A5" at bounding box center [231, 28] width 19 height 7
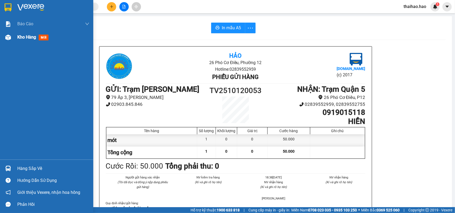
click at [45, 37] on span "mới" at bounding box center [44, 38] width 10 height 6
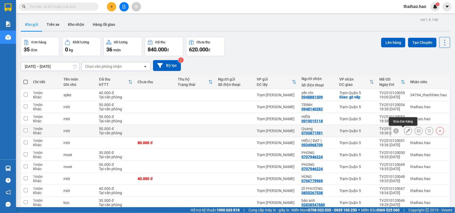
click at [406, 131] on icon at bounding box center [408, 131] width 4 height 4
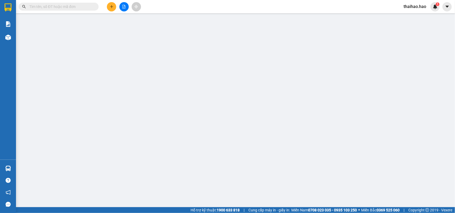
type input "0703871591"
type input "Quang"
type input "50.000"
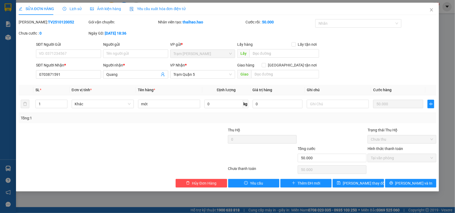
click at [78, 11] on span "Lịch sử" at bounding box center [72, 9] width 19 height 4
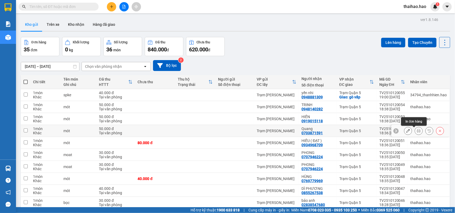
click at [417, 131] on icon at bounding box center [419, 131] width 4 height 4
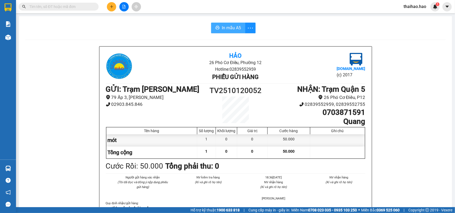
click at [226, 27] on span "In mẫu A5" at bounding box center [231, 28] width 19 height 7
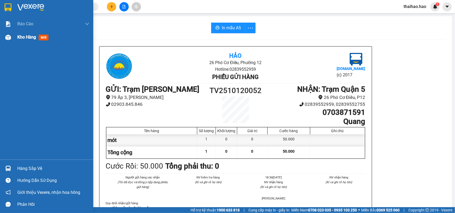
click at [42, 35] on span "mới" at bounding box center [44, 38] width 10 height 6
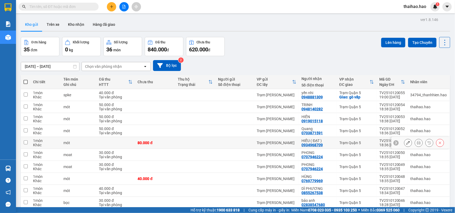
click at [406, 143] on icon at bounding box center [408, 143] width 4 height 4
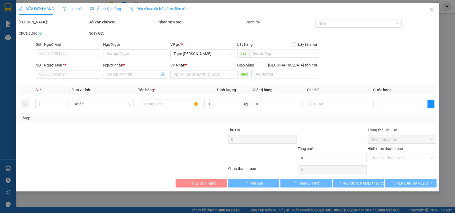
type input "0934968709"
type input "HIẾU ( ĐẠT )"
type input "80.000"
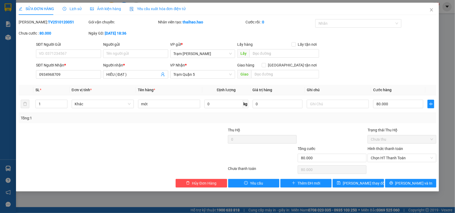
click at [71, 9] on span "Lịch sử" at bounding box center [72, 9] width 19 height 4
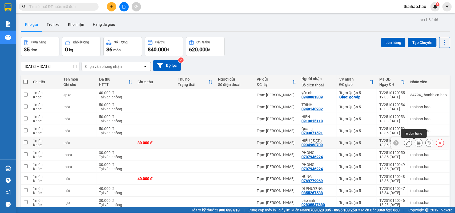
click at [417, 143] on icon at bounding box center [419, 143] width 4 height 4
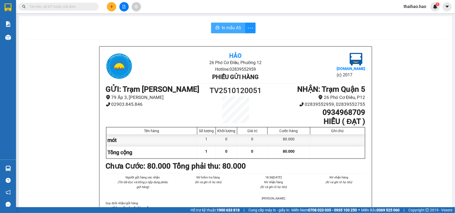
click at [217, 27] on button "In mẫu A5" at bounding box center [228, 28] width 34 height 11
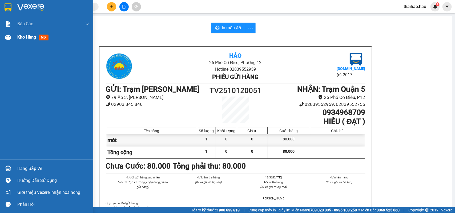
click at [42, 37] on span "mới" at bounding box center [44, 38] width 10 height 6
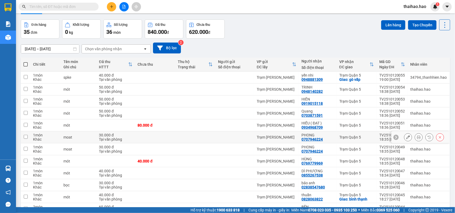
scroll to position [33, 0]
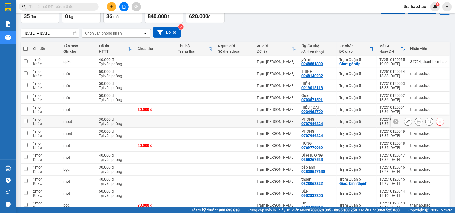
click at [406, 122] on icon at bounding box center [408, 122] width 4 height 4
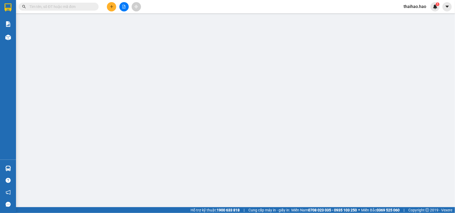
type input "0707946224"
type input "PHONG"
type input "30.000"
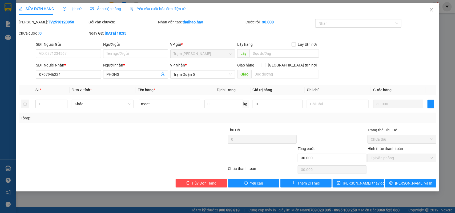
click at [71, 9] on span "Lịch sử" at bounding box center [72, 9] width 19 height 4
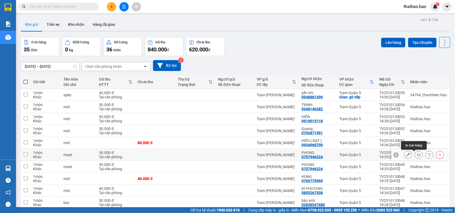
click at [417, 155] on icon at bounding box center [419, 155] width 4 height 4
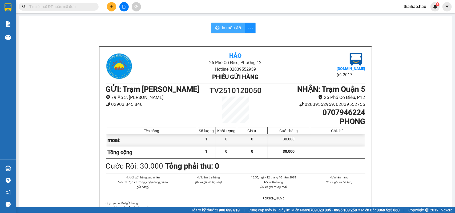
click at [226, 26] on span "In mẫu A5" at bounding box center [231, 28] width 19 height 7
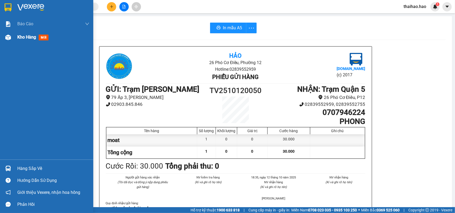
click at [46, 36] on span "mới" at bounding box center [44, 38] width 10 height 6
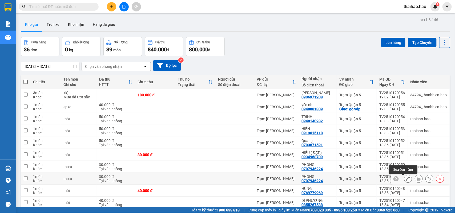
click at [406, 178] on icon at bounding box center [408, 179] width 4 height 4
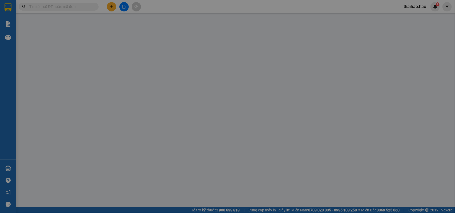
type input "0707946224"
type input "PHONG"
type input "30.000"
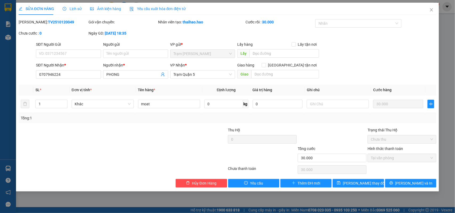
click at [74, 11] on div "Lịch sử" at bounding box center [72, 9] width 19 height 6
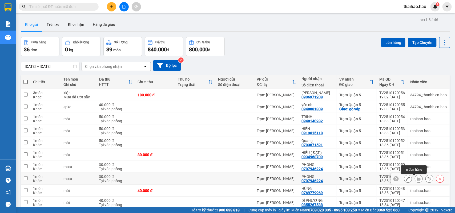
click at [417, 180] on icon at bounding box center [419, 179] width 4 height 4
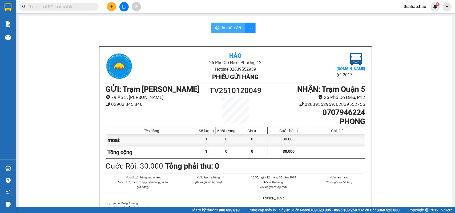
click at [226, 27] on span "In mẫu A5" at bounding box center [231, 28] width 19 height 7
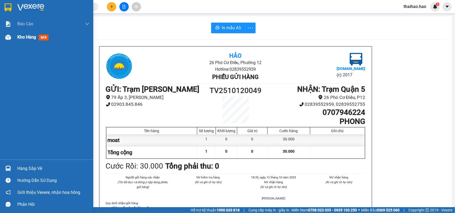
click at [42, 37] on span "mới" at bounding box center [44, 38] width 10 height 6
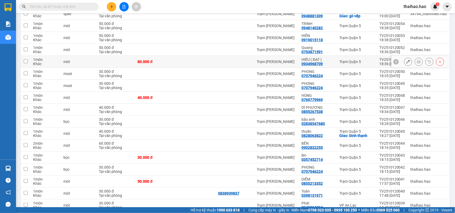
scroll to position [100, 0]
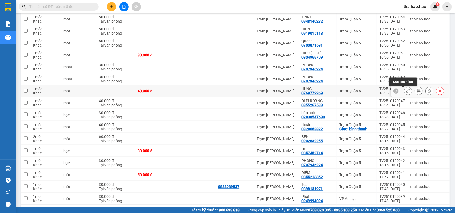
click at [406, 92] on icon at bounding box center [408, 91] width 4 height 4
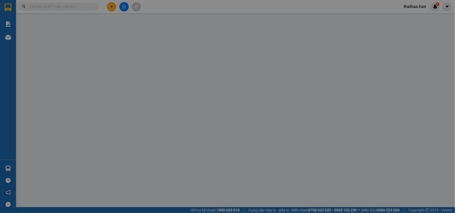
type input "0769779969"
type input "HÙNG"
type input "40.000"
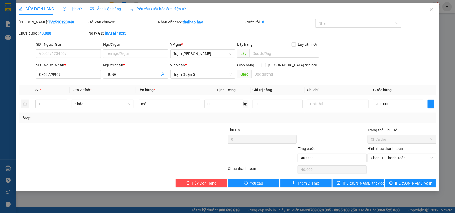
click at [71, 10] on span "Lịch sử" at bounding box center [72, 9] width 19 height 4
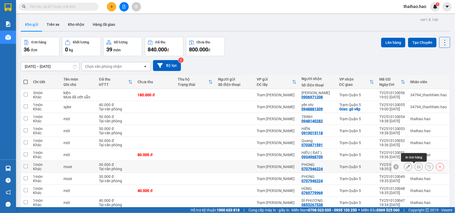
click at [417, 168] on icon at bounding box center [419, 167] width 4 height 4
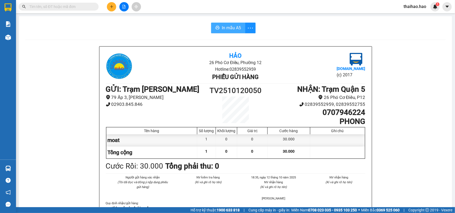
click at [233, 29] on span "In mẫu A5" at bounding box center [231, 28] width 19 height 7
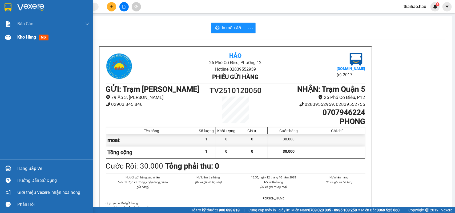
click at [42, 35] on span "mới" at bounding box center [44, 38] width 10 height 6
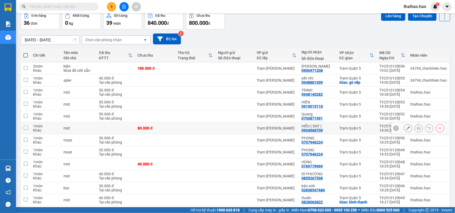
scroll to position [67, 0]
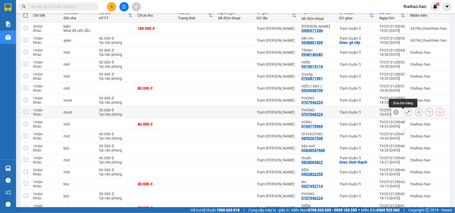
click at [406, 113] on icon at bounding box center [408, 113] width 4 height 4
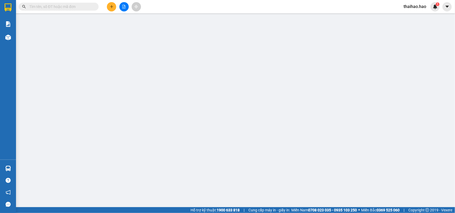
type input "0707946224"
type input "PHONG"
type input "30.000"
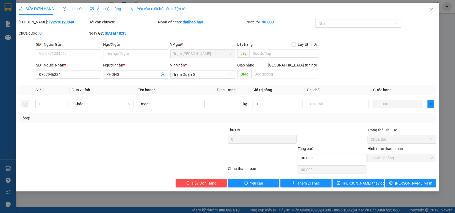
click at [76, 8] on span "Lịch sử" at bounding box center [72, 9] width 19 height 4
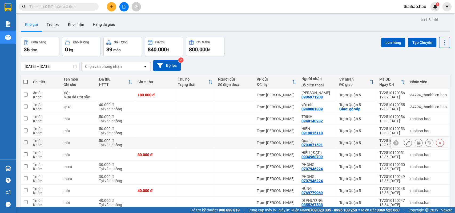
click at [406, 144] on icon at bounding box center [408, 143] width 4 height 4
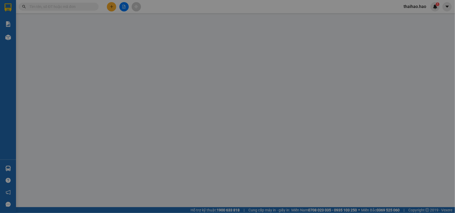
type input "0703871591"
type input "Quang"
type input "50.000"
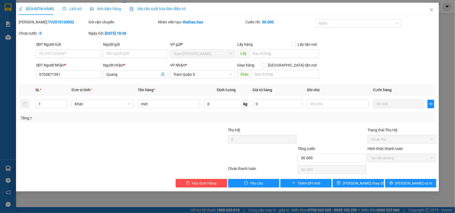
click at [79, 10] on span "Lịch sử" at bounding box center [72, 9] width 19 height 4
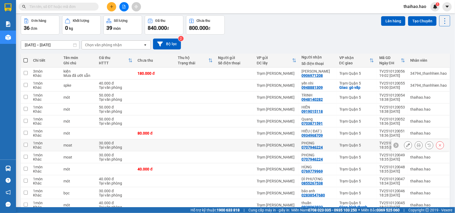
scroll to position [33, 0]
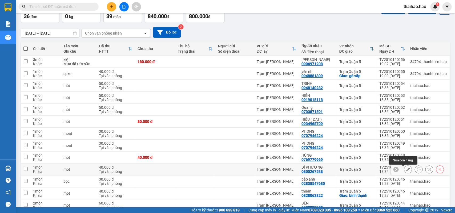
click at [406, 171] on icon at bounding box center [408, 170] width 4 height 4
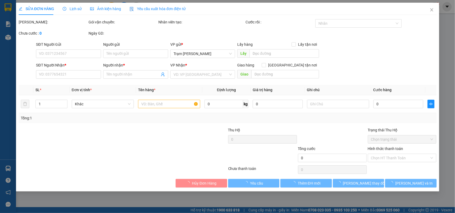
type input "0855267538"
type input "DÌ PHƯƠNG"
type input "40.000"
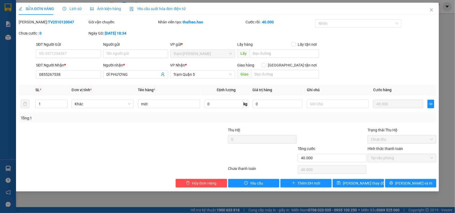
click at [79, 9] on span "Lịch sử" at bounding box center [72, 9] width 19 height 4
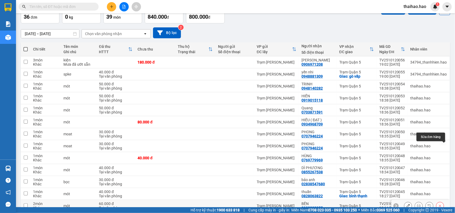
scroll to position [67, 0]
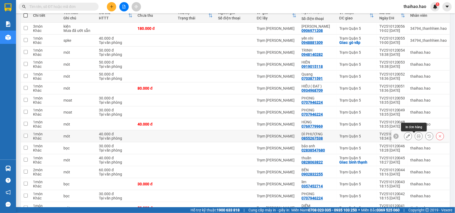
click at [415, 139] on button at bounding box center [418, 136] width 7 height 9
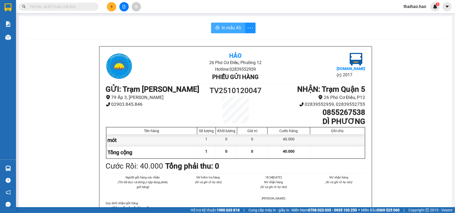
click at [231, 27] on span "In mẫu A5" at bounding box center [231, 28] width 19 height 7
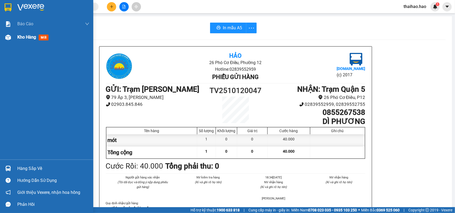
click at [42, 38] on span "mới" at bounding box center [44, 38] width 10 height 6
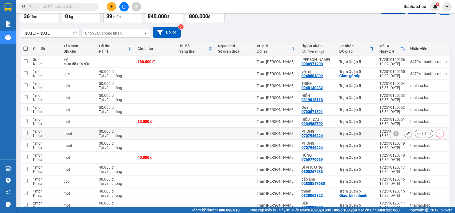
scroll to position [100, 0]
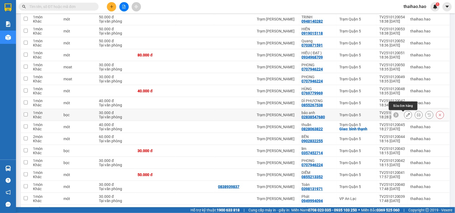
click at [406, 117] on icon at bounding box center [408, 115] width 4 height 4
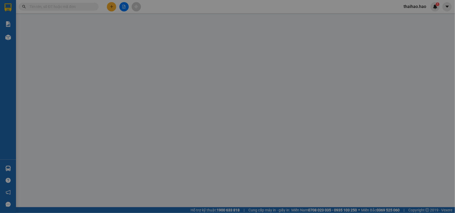
type input "02838547680"
type input "bảo anh"
type input "30.000"
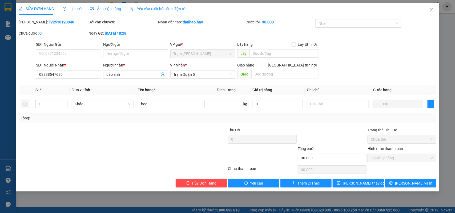
click at [75, 9] on span "Lịch sử" at bounding box center [72, 9] width 19 height 4
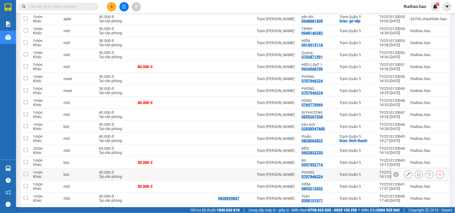
scroll to position [100, 0]
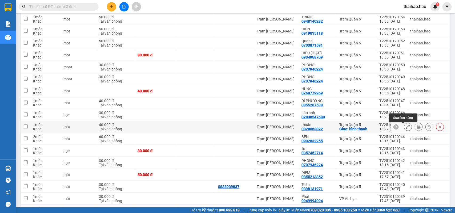
click at [406, 128] on icon at bounding box center [408, 127] width 4 height 4
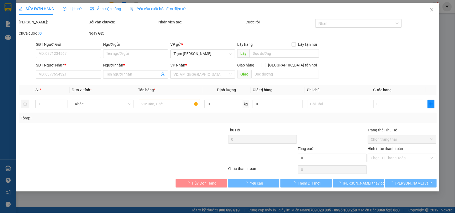
type input "0828063822"
type input "thuần"
checkbox input "true"
type input "bình thạnh"
type input "40.000"
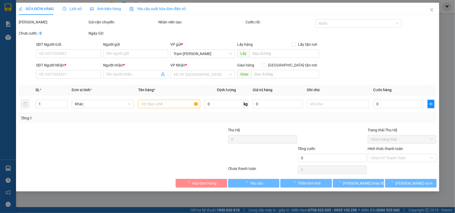
type input "0"
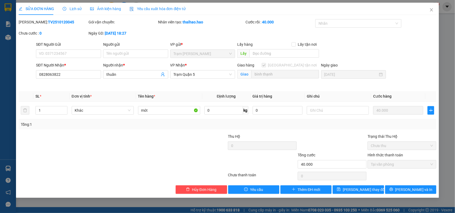
click at [70, 9] on span "Lịch sử" at bounding box center [72, 9] width 19 height 4
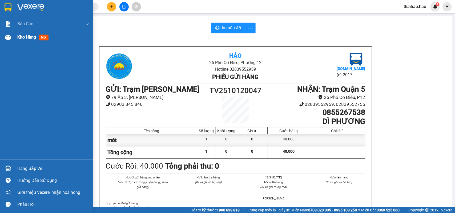
click at [41, 37] on span "mới" at bounding box center [44, 38] width 10 height 6
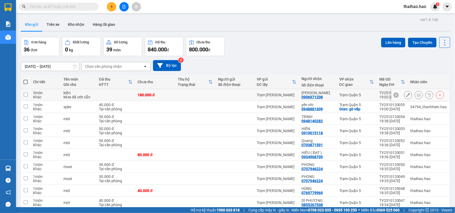
click at [406, 94] on icon at bounding box center [408, 95] width 4 height 4
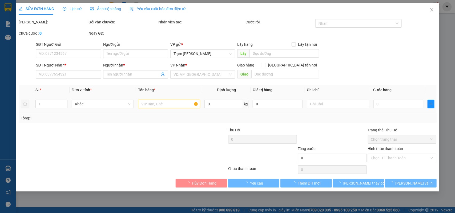
type input "0906971208"
type input "[PERSON_NAME]"
type input "180.000"
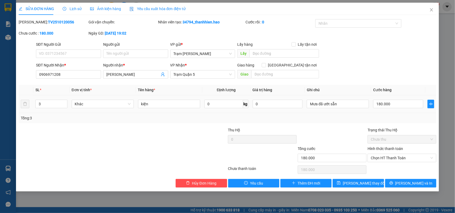
click at [79, 11] on span "Lịch sử" at bounding box center [72, 9] width 19 height 4
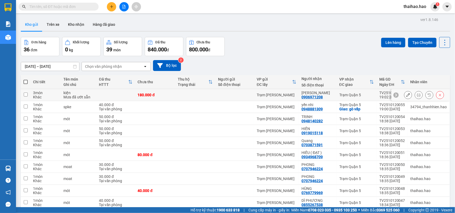
click at [417, 96] on icon at bounding box center [419, 95] width 4 height 4
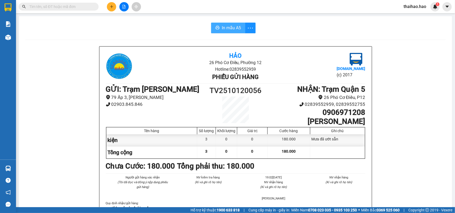
click at [228, 26] on span "In mẫu A5" at bounding box center [231, 28] width 19 height 7
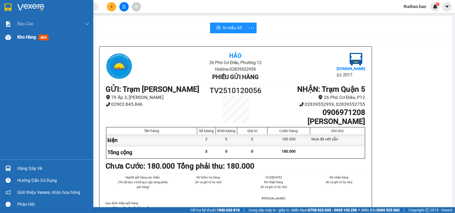
click at [42, 35] on span "mới" at bounding box center [44, 38] width 10 height 6
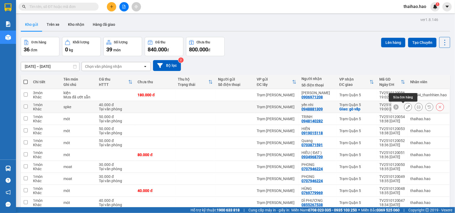
click at [406, 108] on icon at bounding box center [408, 107] width 4 height 4
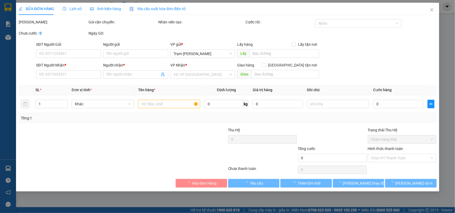
type input "0948881309"
type input "yến nhi"
checkbox input "true"
type input "gò vấp"
type input "40.000"
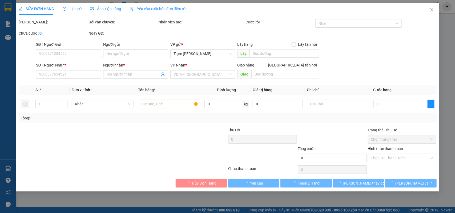
type input "0"
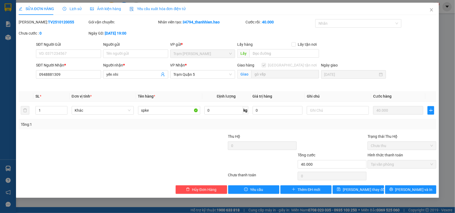
click at [71, 9] on span "Lịch sử" at bounding box center [72, 9] width 19 height 4
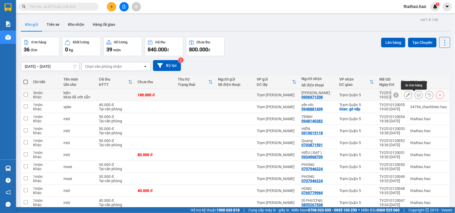
click at [415, 98] on button at bounding box center [418, 95] width 7 height 9
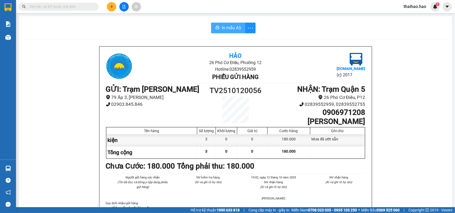
click at [238, 25] on span "In mẫu A5" at bounding box center [231, 28] width 19 height 7
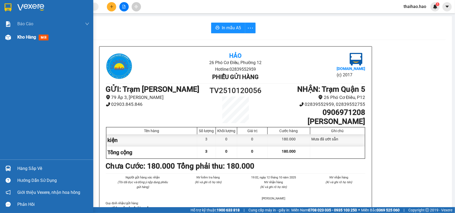
click at [42, 39] on span "mới" at bounding box center [44, 38] width 10 height 6
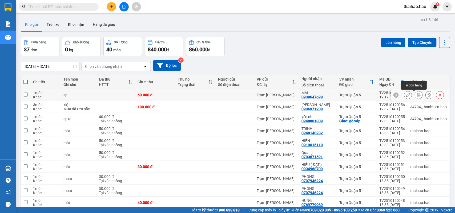
click at [417, 95] on icon at bounding box center [419, 95] width 4 height 4
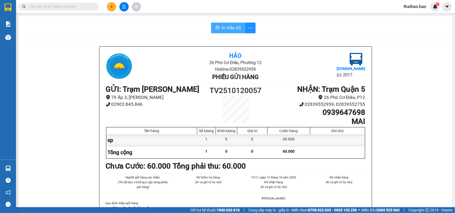
click at [230, 28] on span "In mẫu A5" at bounding box center [231, 28] width 19 height 7
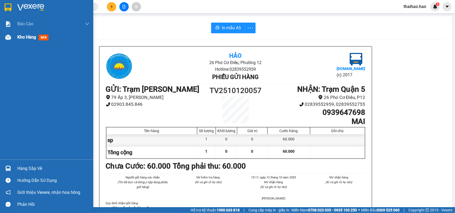
click at [44, 39] on span "mới" at bounding box center [44, 38] width 10 height 6
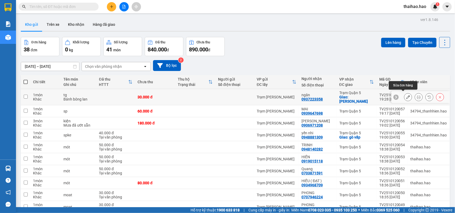
click at [417, 97] on icon at bounding box center [419, 97] width 4 height 4
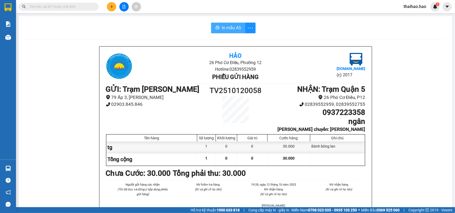
click at [224, 26] on span "In mẫu A5" at bounding box center [231, 28] width 19 height 7
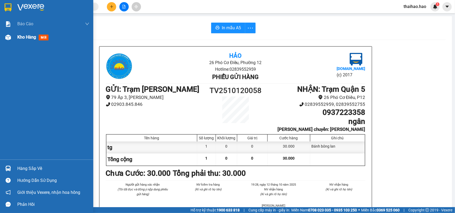
click at [42, 38] on span "mới" at bounding box center [44, 38] width 10 height 6
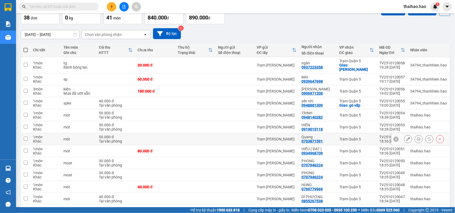
scroll to position [33, 0]
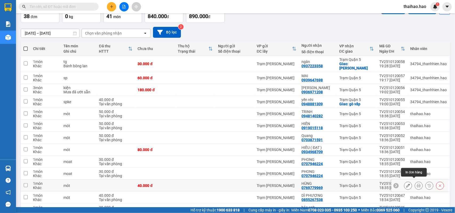
click at [417, 184] on icon at bounding box center [419, 186] width 4 height 4
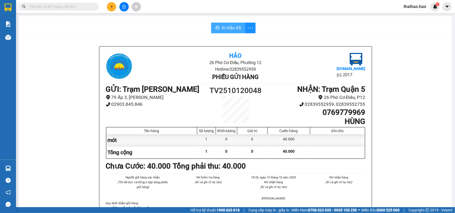
click at [232, 28] on span "In mẫu A5" at bounding box center [231, 28] width 19 height 7
